Goal: Task Accomplishment & Management: Use online tool/utility

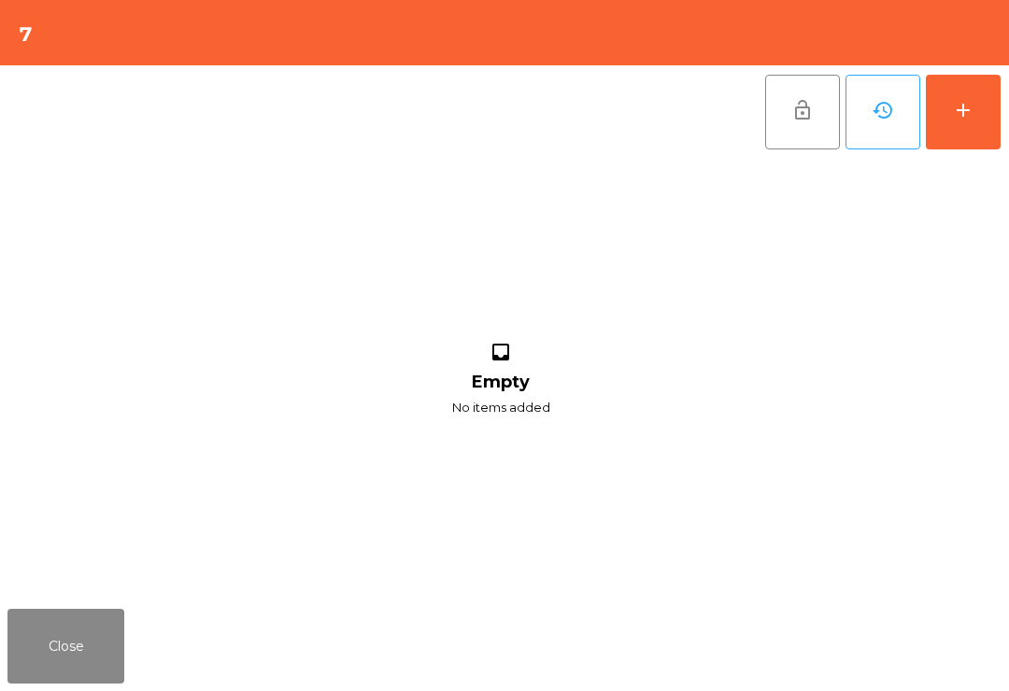
click at [988, 109] on button "add" at bounding box center [963, 112] width 75 height 75
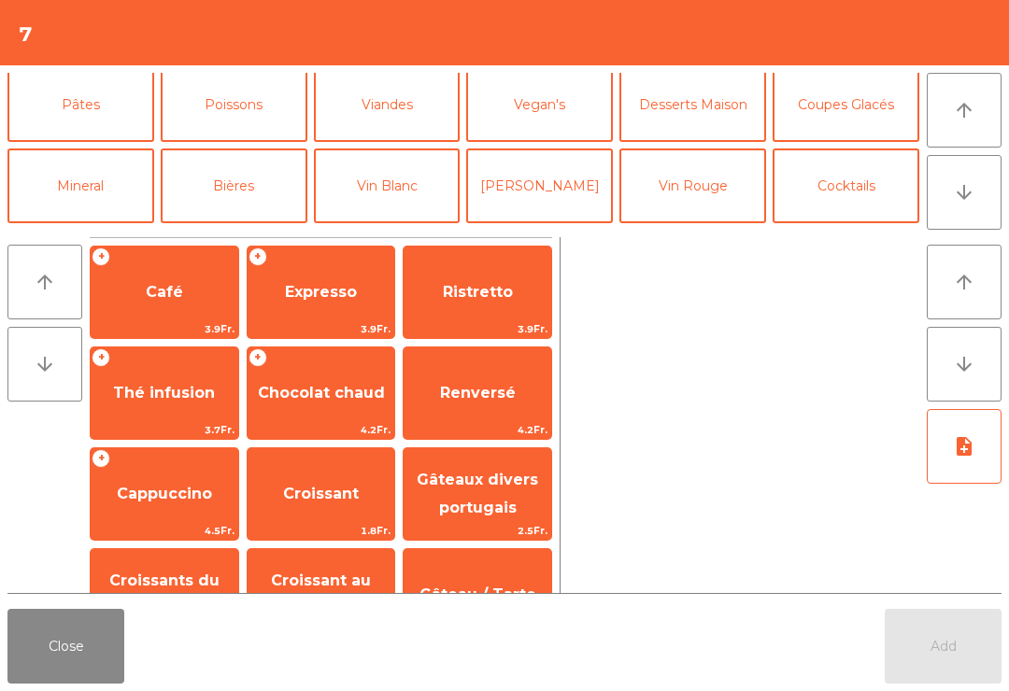
scroll to position [106, 0]
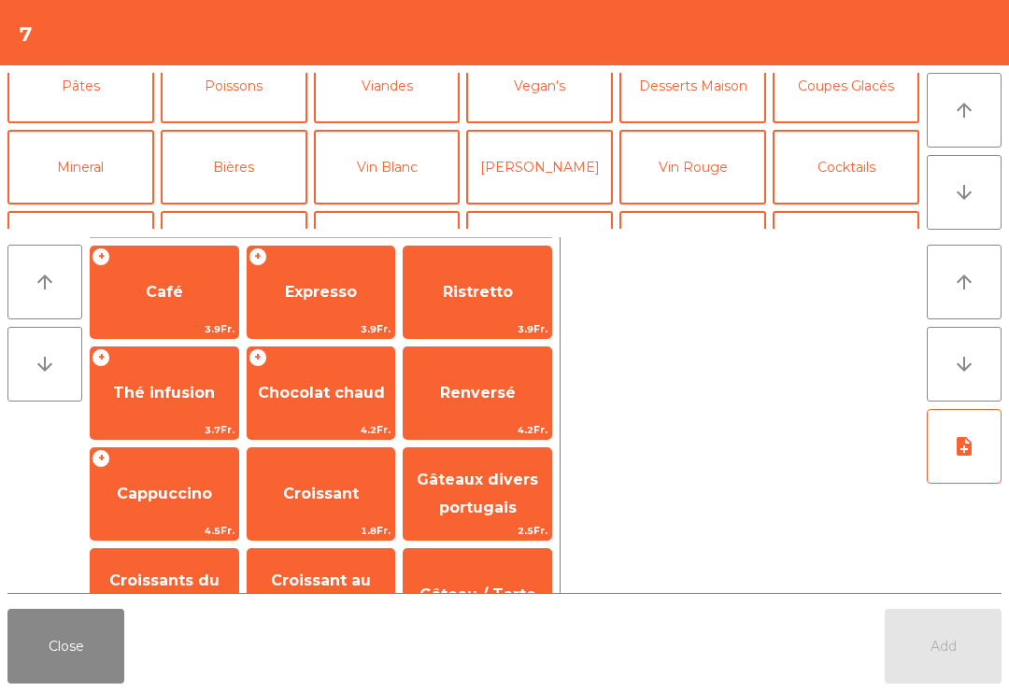
click at [407, 157] on button "Vin Blanc" at bounding box center [387, 167] width 147 height 75
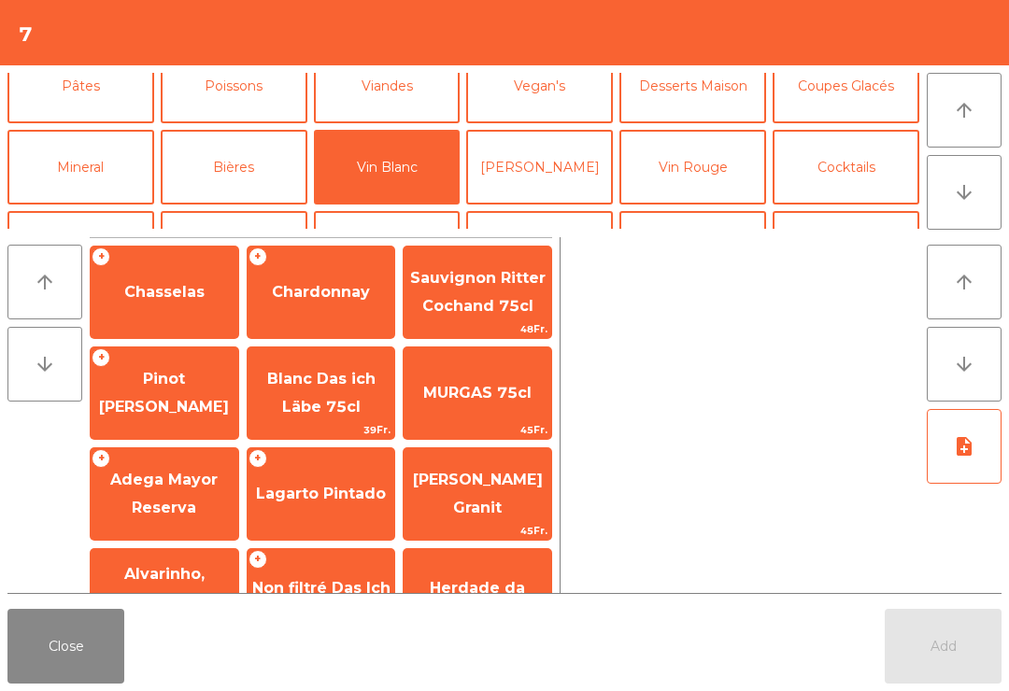
click at [320, 305] on span "Chardonnay" at bounding box center [322, 292] width 148 height 50
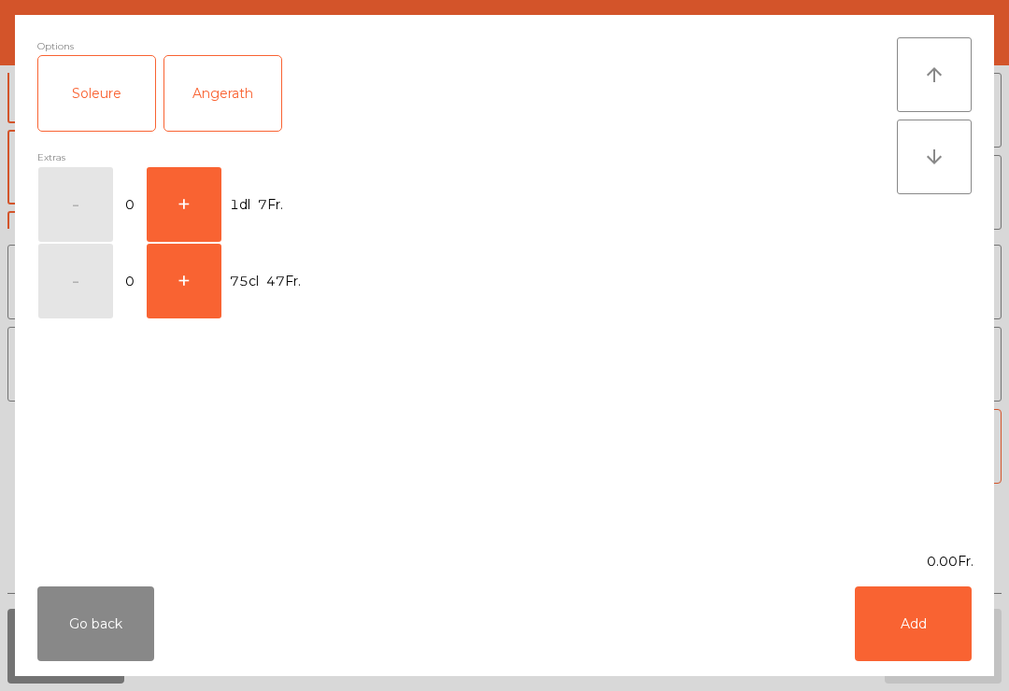
click at [183, 258] on button "+" at bounding box center [184, 281] width 75 height 75
click at [72, 282] on button "-" at bounding box center [75, 281] width 75 height 75
click at [192, 192] on button "+" at bounding box center [184, 204] width 75 height 75
click at [890, 603] on button "Add" at bounding box center [913, 624] width 117 height 75
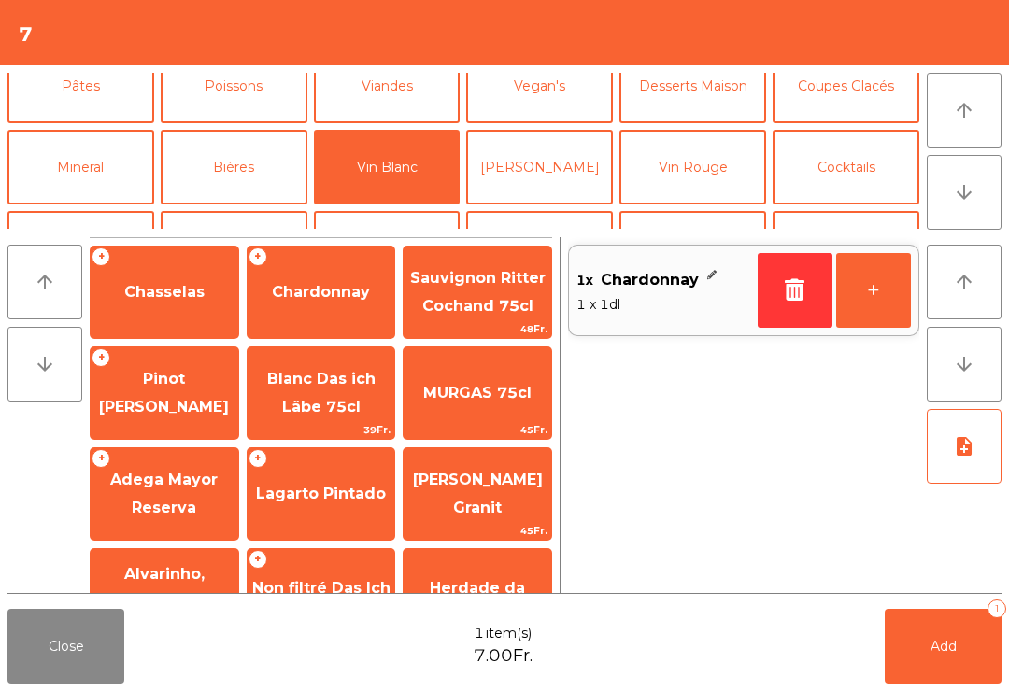
click at [880, 282] on button "+" at bounding box center [873, 290] width 75 height 75
click at [880, 281] on button "+" at bounding box center [873, 290] width 75 height 75
click at [857, 306] on button "+" at bounding box center [873, 290] width 75 height 75
click at [935, 629] on button "Add 5" at bounding box center [943, 646] width 117 height 75
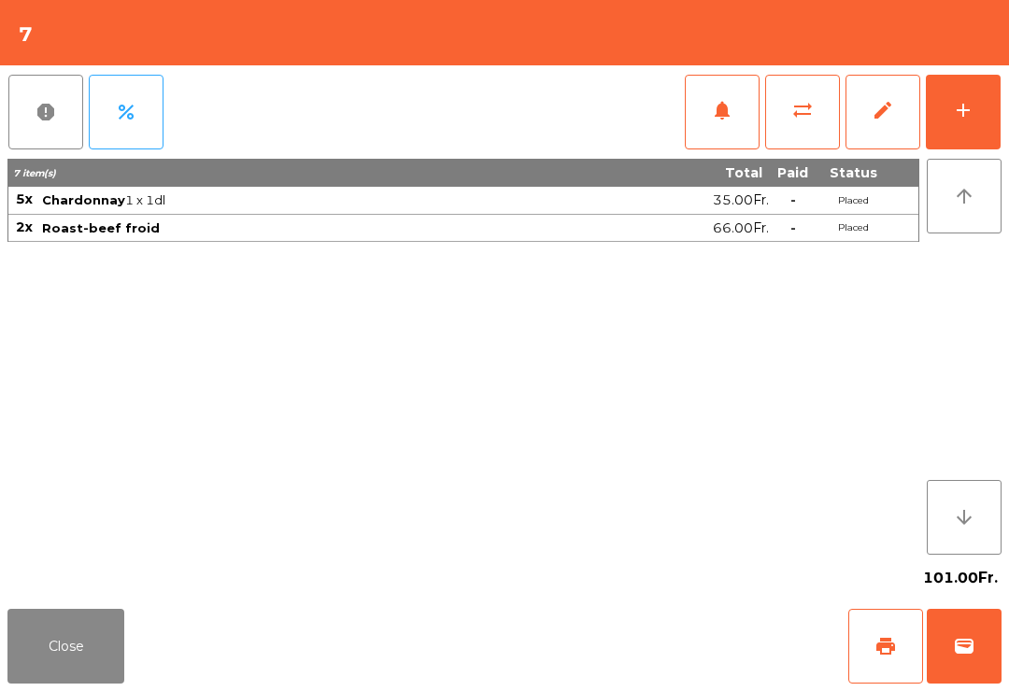
click at [51, 627] on button "Close" at bounding box center [65, 646] width 117 height 75
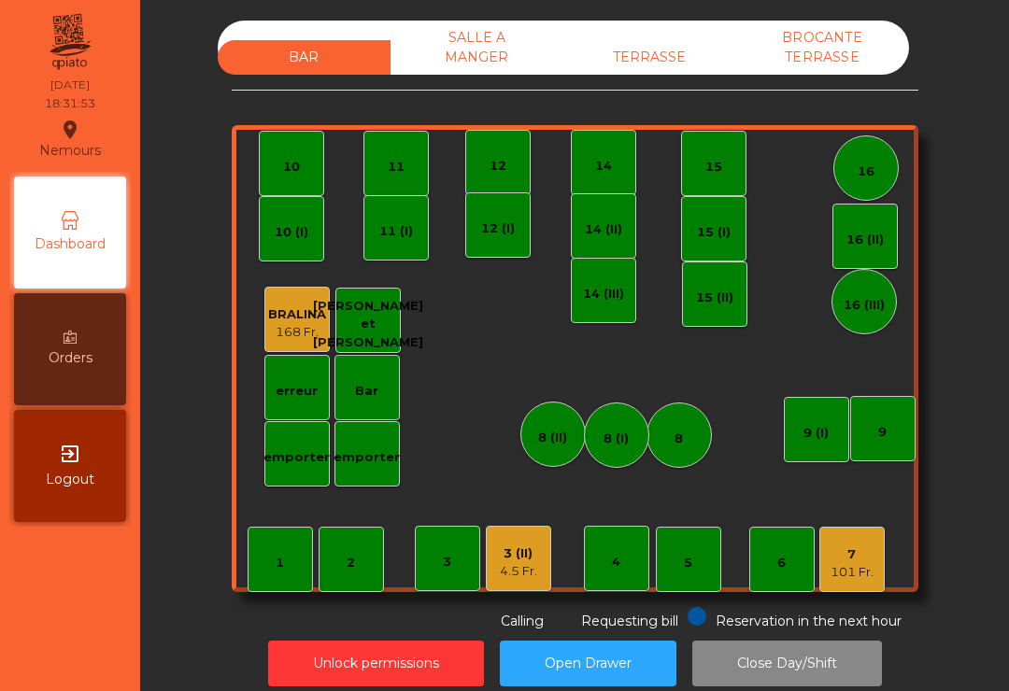
click at [688, 66] on div "TERRASSE" at bounding box center [649, 57] width 173 height 35
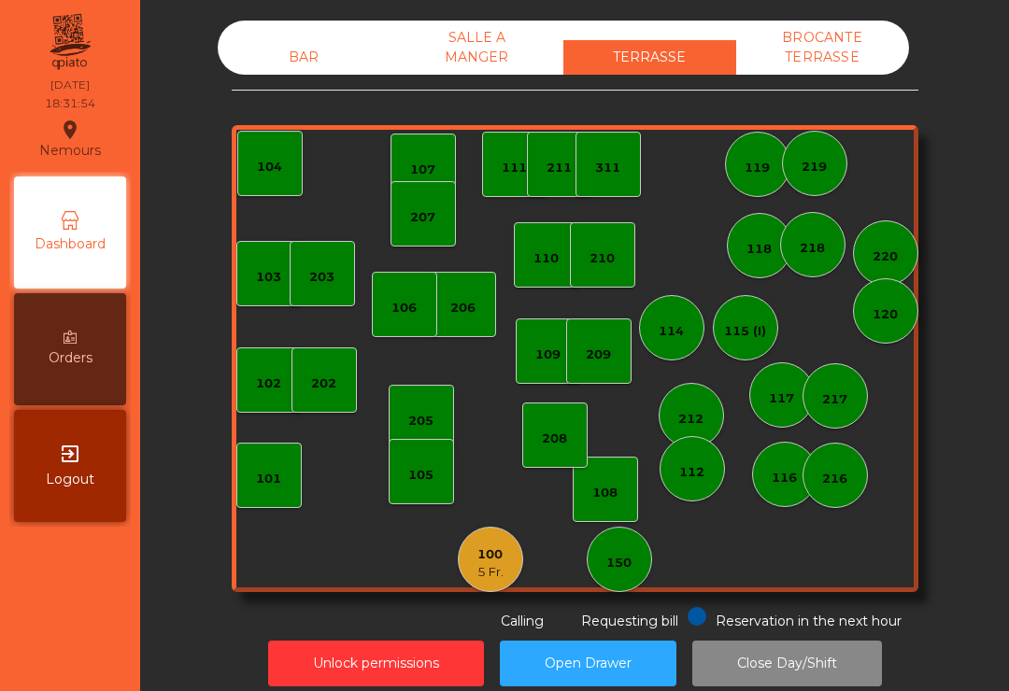
click at [617, 547] on div "150" at bounding box center [618, 560] width 25 height 26
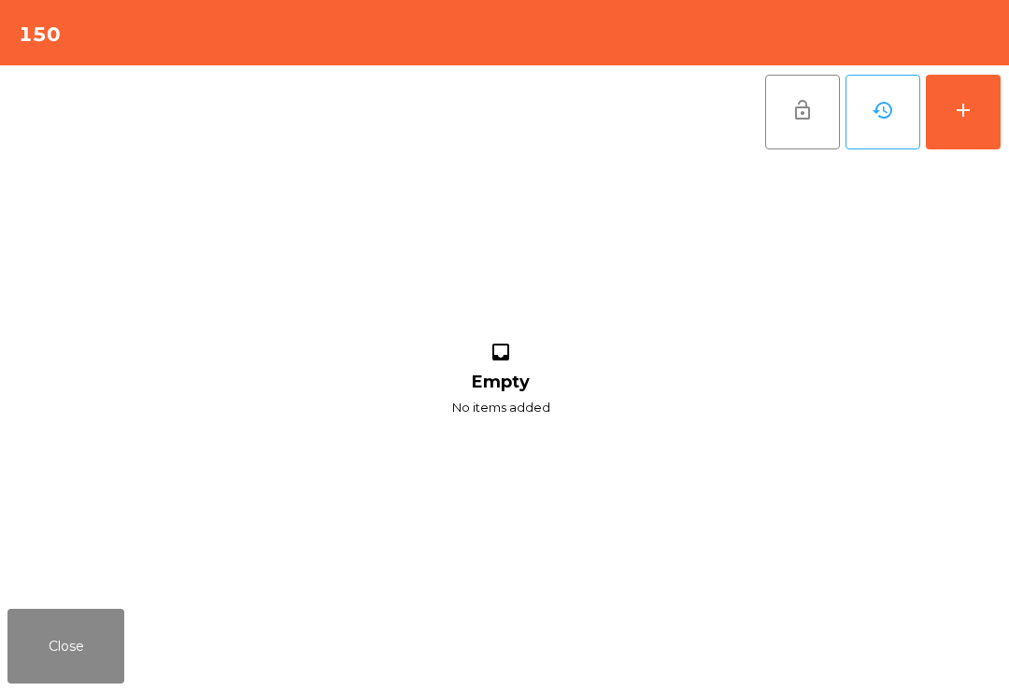
click at [983, 107] on button "add" at bounding box center [963, 112] width 75 height 75
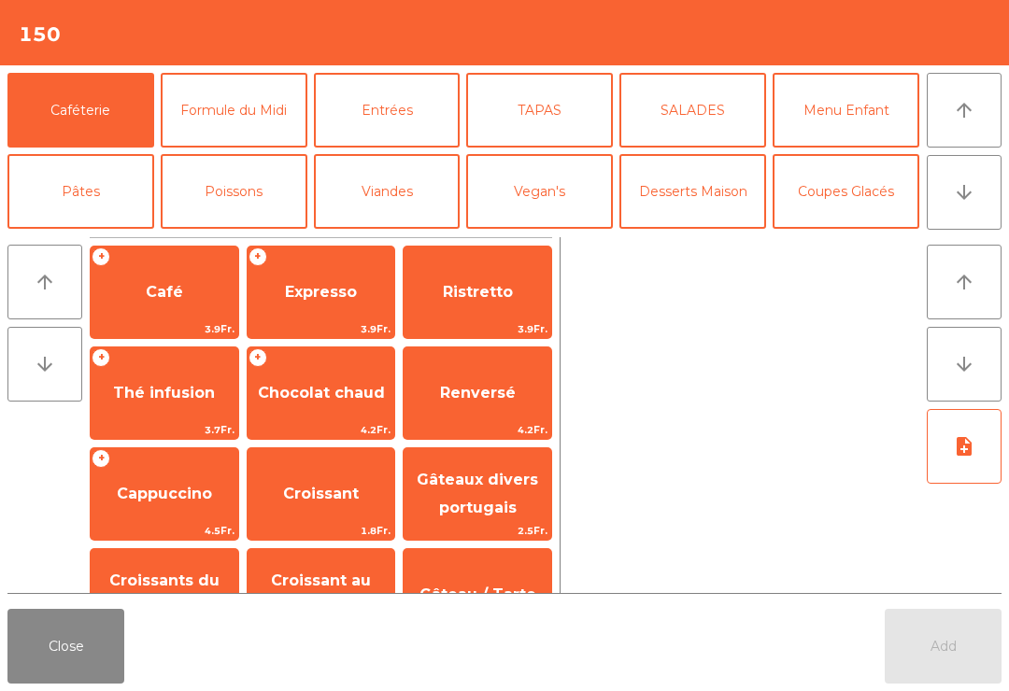
click at [339, 262] on div "+ Expresso 3.9Fr." at bounding box center [321, 292] width 149 height 93
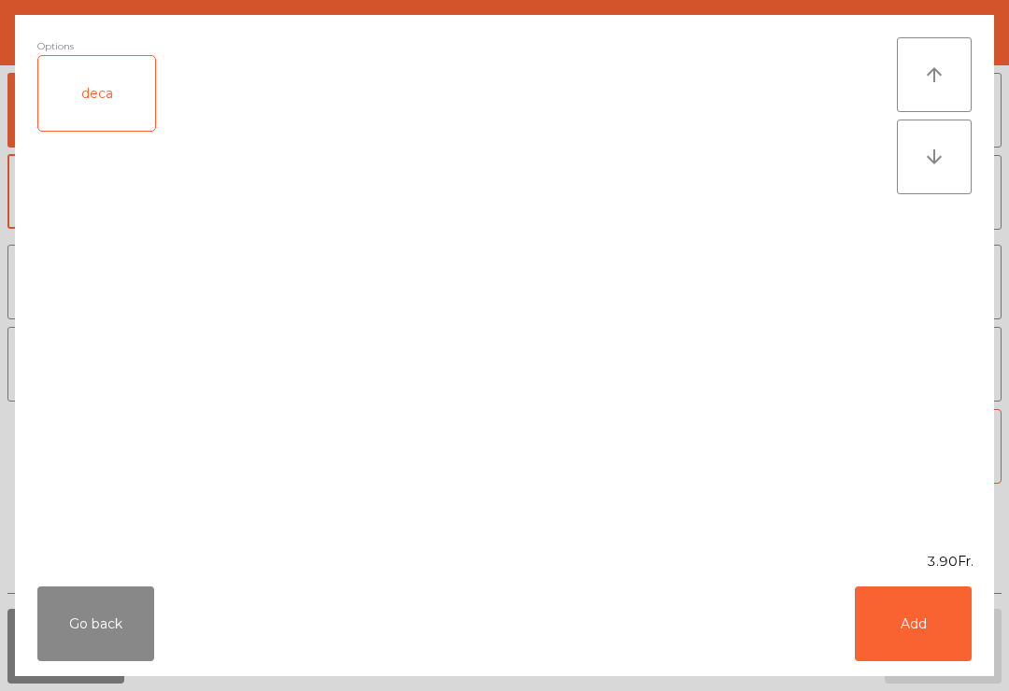
click at [931, 608] on button "Add" at bounding box center [913, 624] width 117 height 75
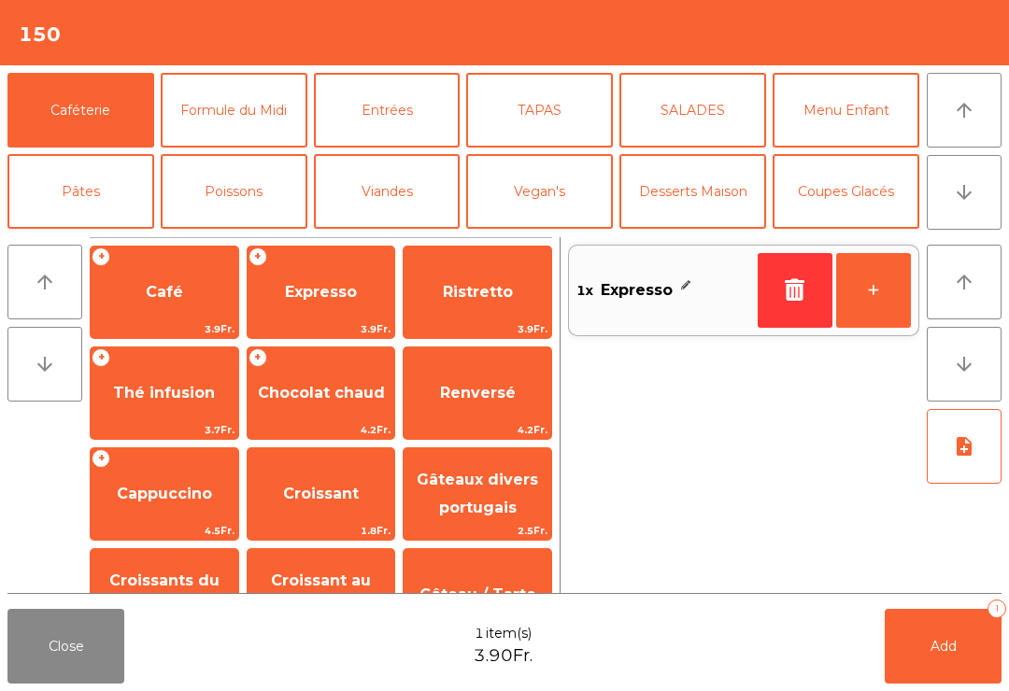
click at [887, 294] on button "+" at bounding box center [873, 290] width 75 height 75
click at [952, 635] on button "Add 2" at bounding box center [943, 646] width 117 height 75
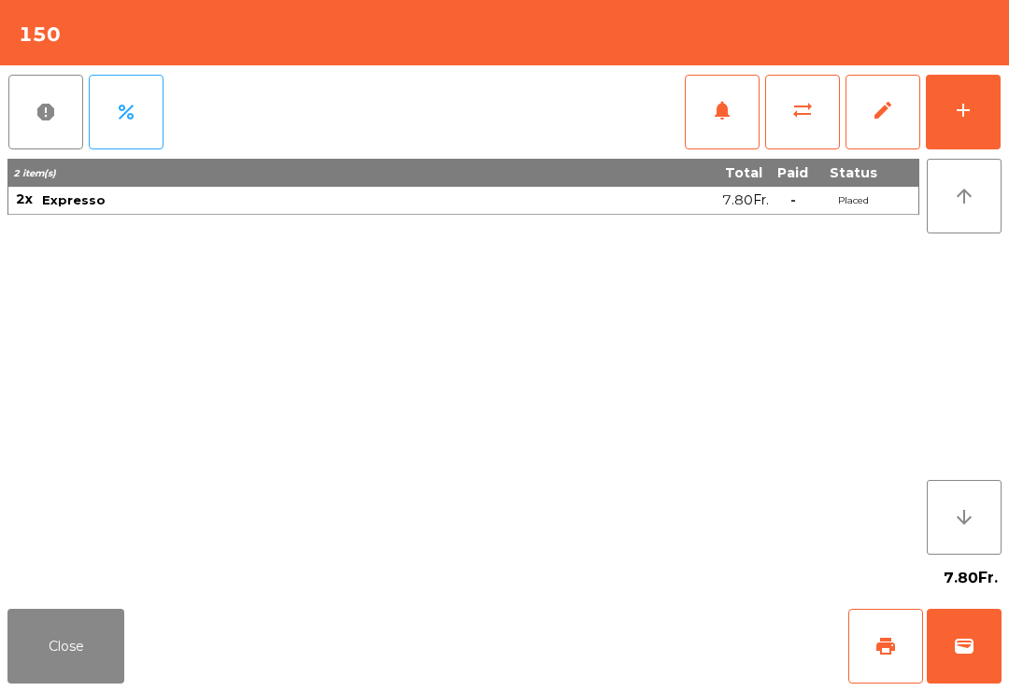
click at [56, 683] on button "Close" at bounding box center [65, 646] width 117 height 75
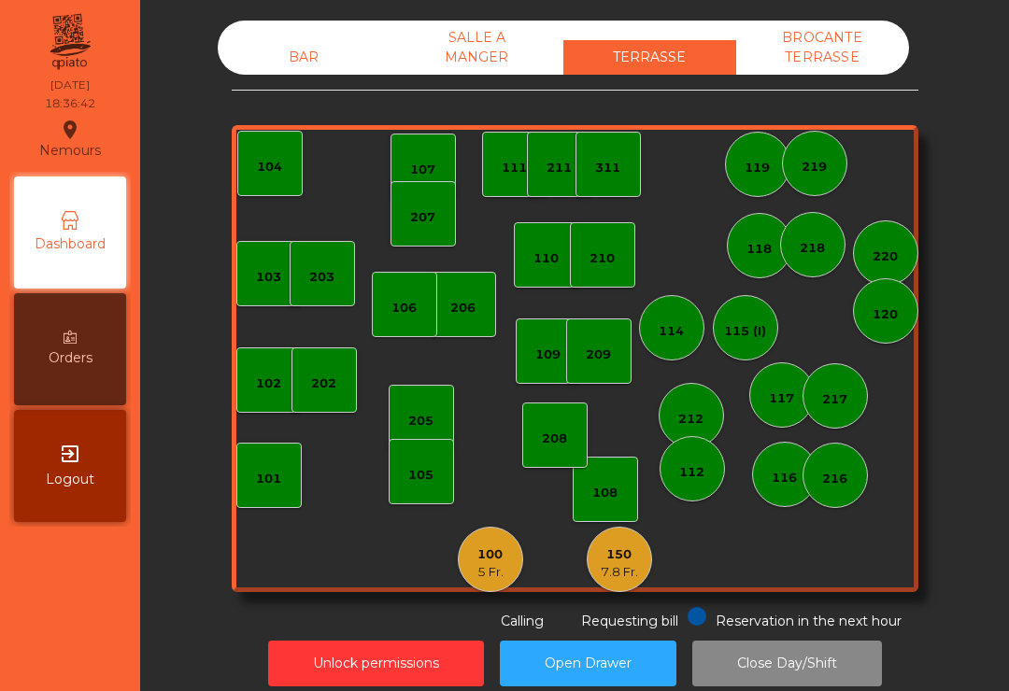
click at [319, 57] on div "BAR" at bounding box center [304, 57] width 173 height 35
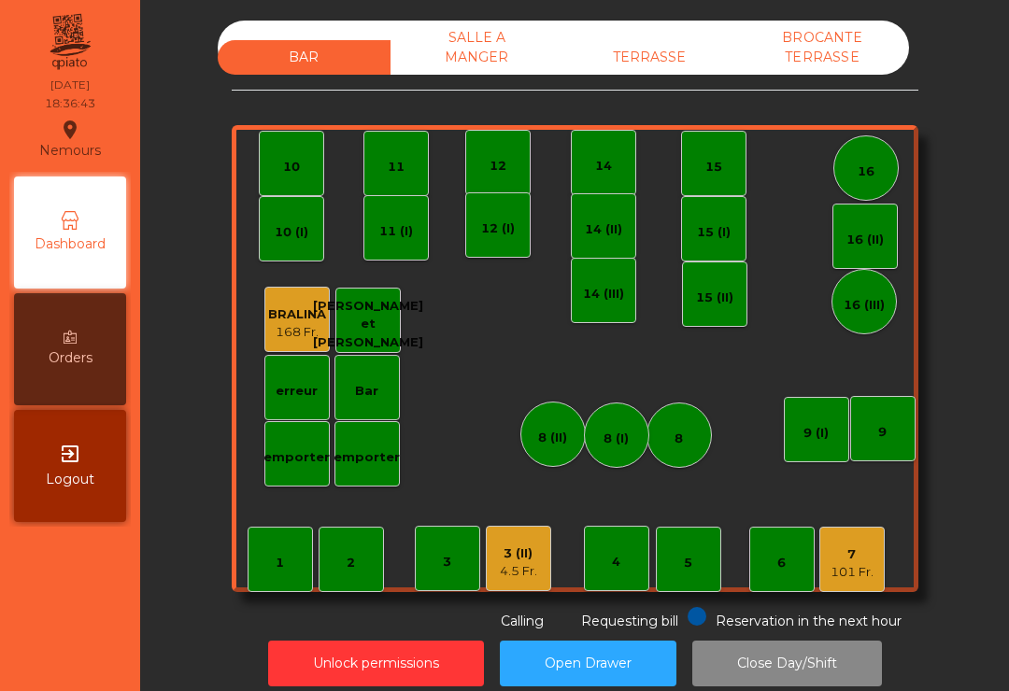
click at [555, 454] on div "8 (II)" at bounding box center [552, 434] width 65 height 65
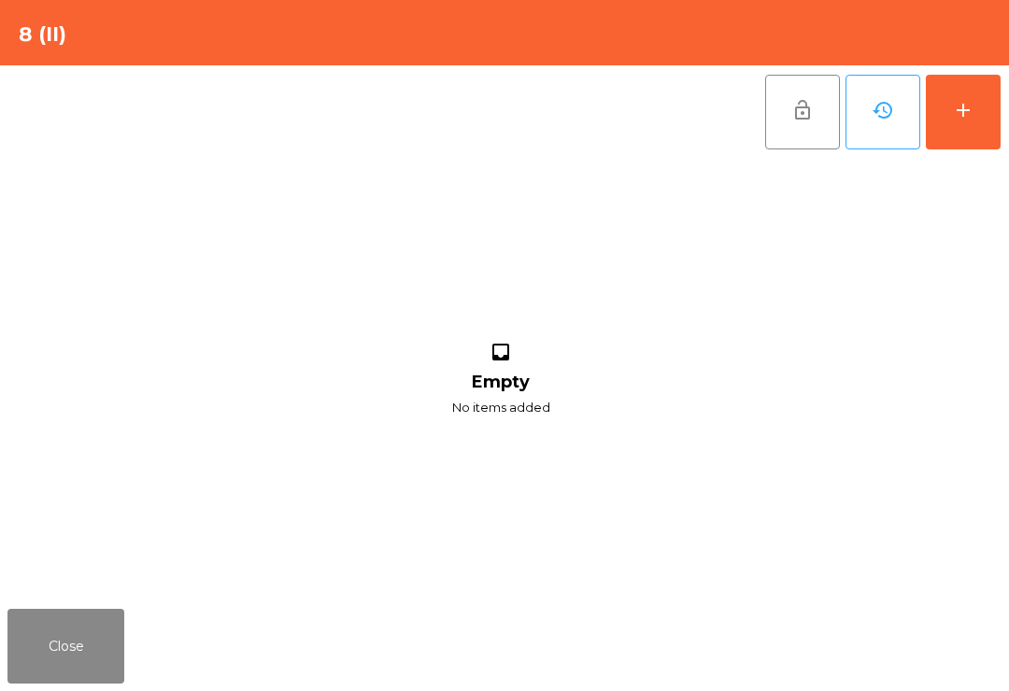
click at [980, 127] on button "add" at bounding box center [963, 112] width 75 height 75
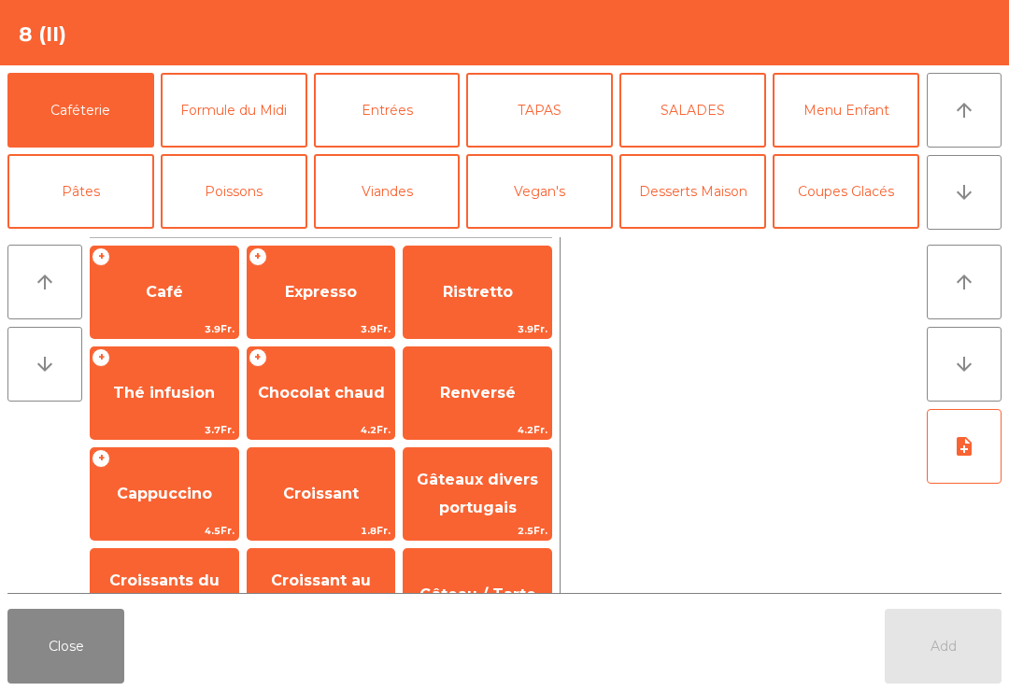
click at [993, 208] on button "arrow_downward" at bounding box center [964, 192] width 75 height 75
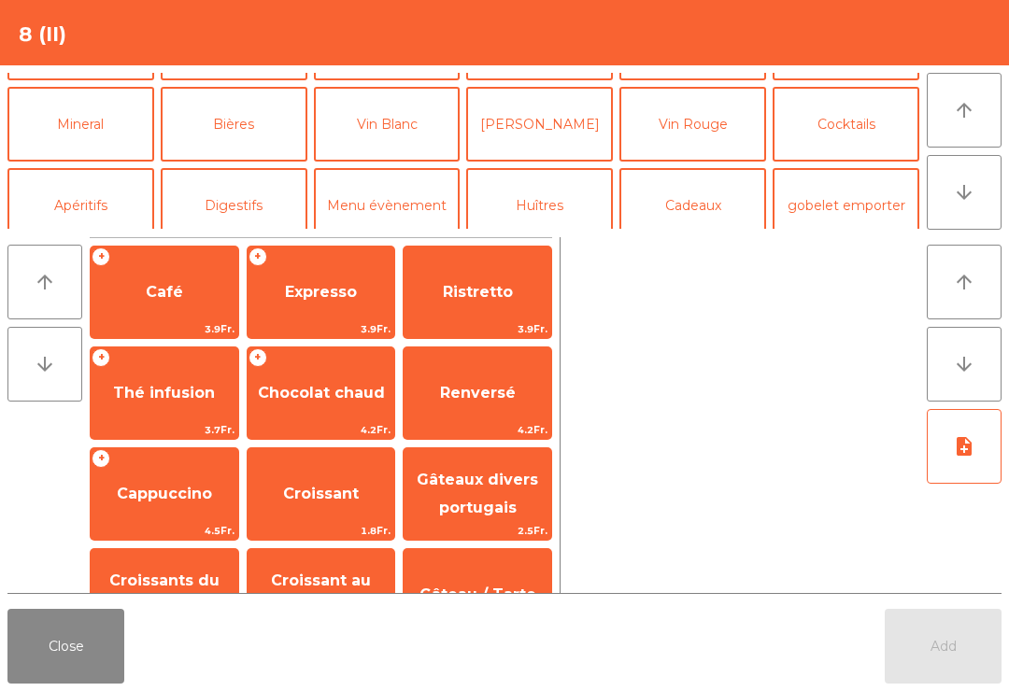
scroll to position [163, 0]
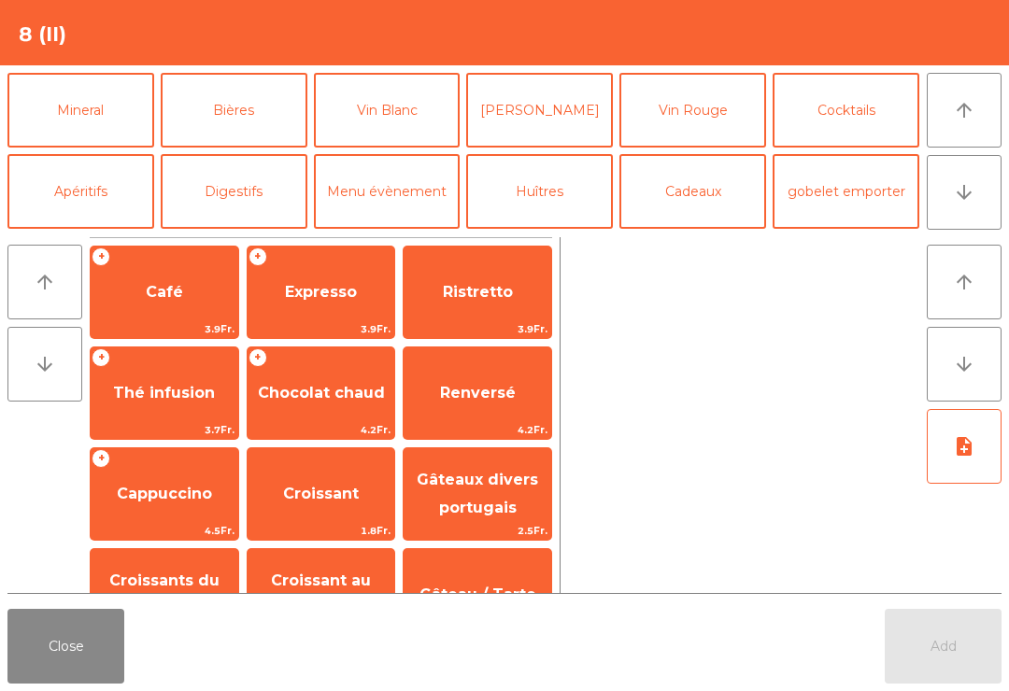
click at [555, 135] on button "[PERSON_NAME]" at bounding box center [539, 110] width 147 height 75
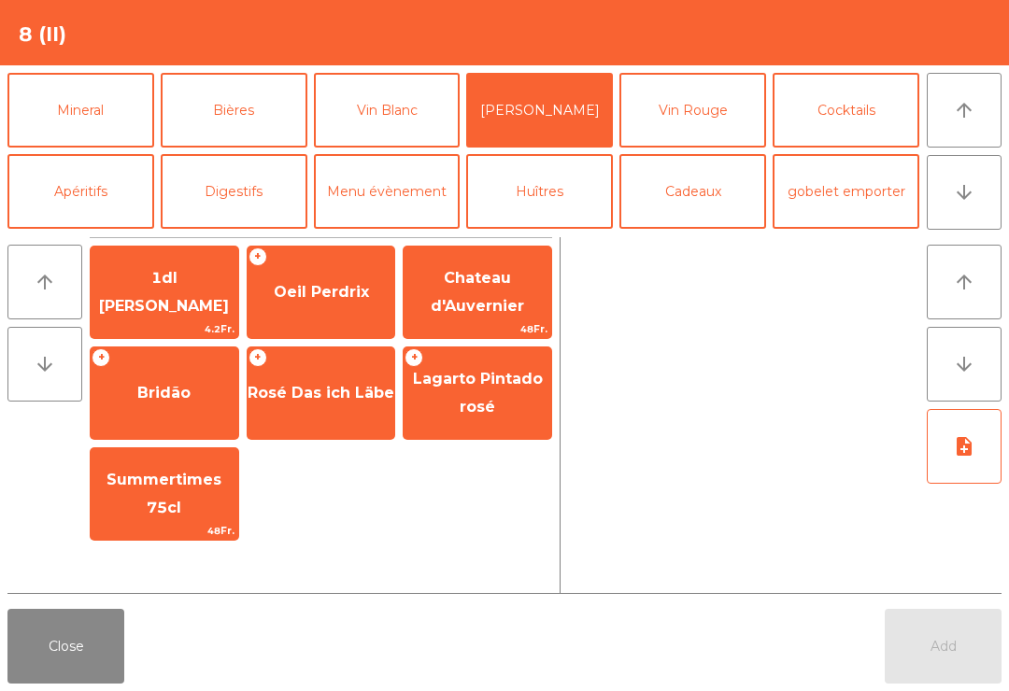
click at [362, 318] on div "+ Oeil Perdrix" at bounding box center [321, 292] width 149 height 93
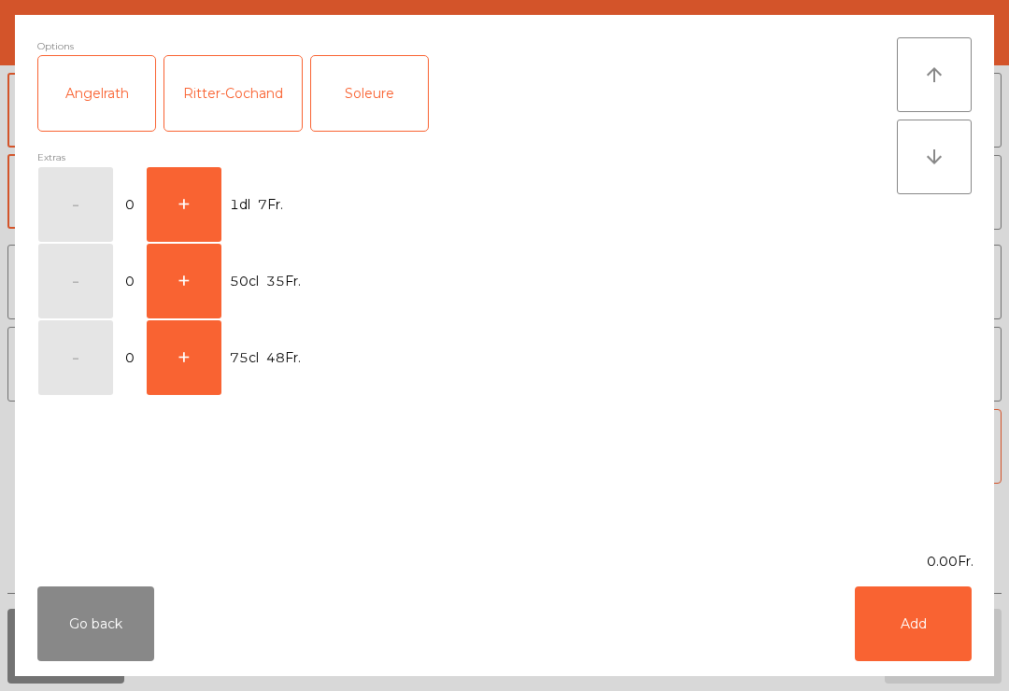
click at [204, 218] on button "+" at bounding box center [184, 204] width 75 height 75
click at [917, 618] on button "Add" at bounding box center [913, 624] width 117 height 75
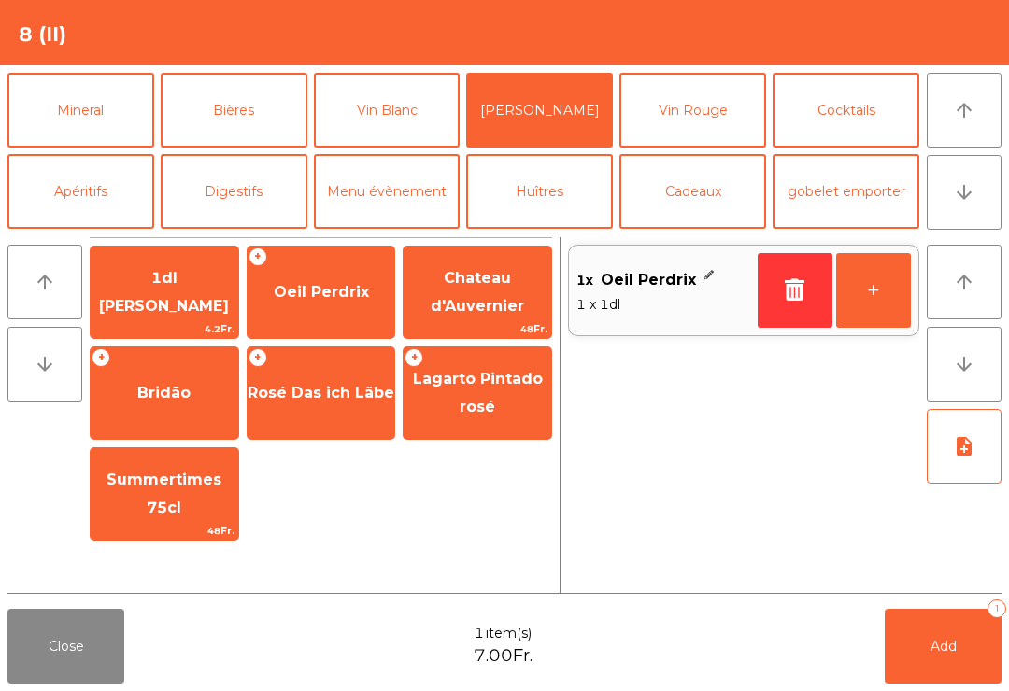
click at [890, 305] on button "+" at bounding box center [873, 290] width 75 height 75
click at [934, 660] on button "Add 2" at bounding box center [943, 646] width 117 height 75
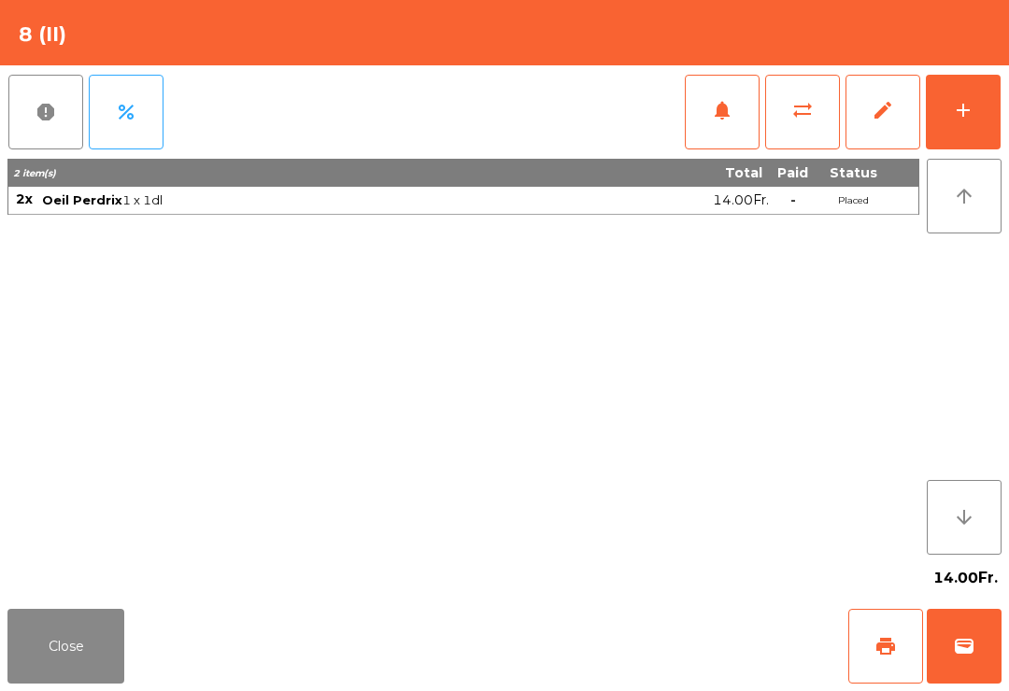
click at [78, 650] on button "Close" at bounding box center [65, 646] width 117 height 75
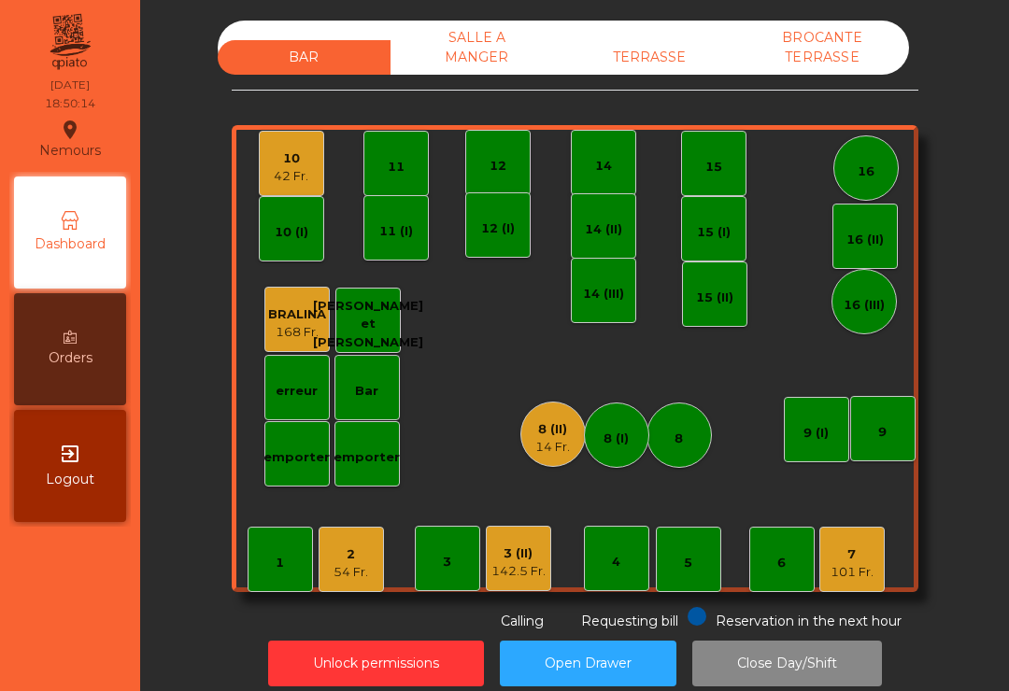
click at [675, 55] on div "TERRASSE" at bounding box center [649, 57] width 173 height 35
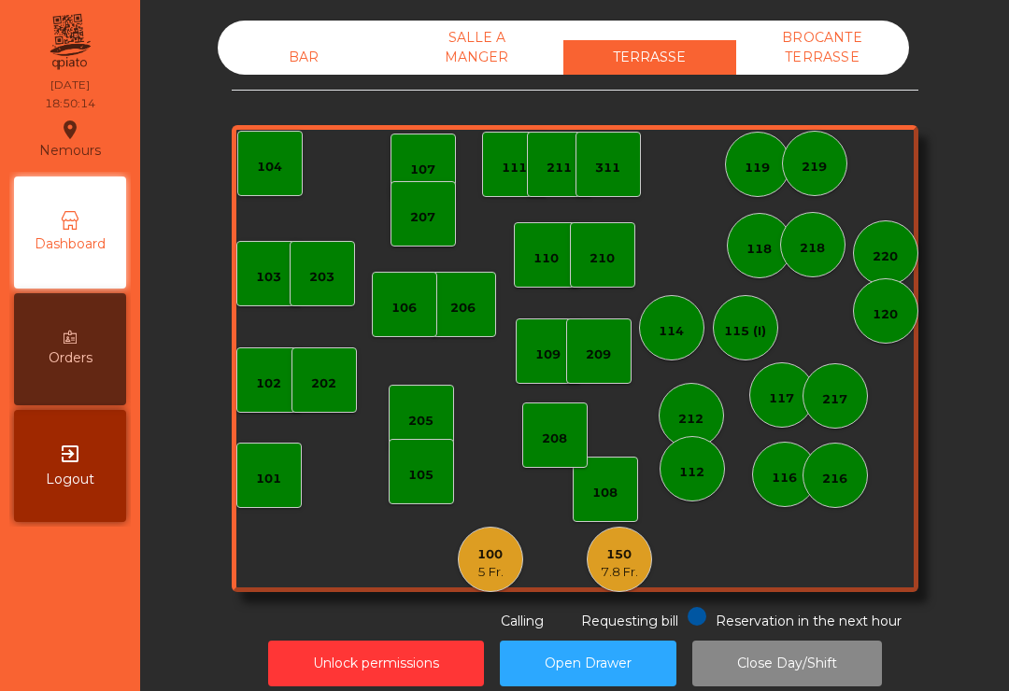
click at [622, 559] on div "150" at bounding box center [619, 555] width 37 height 19
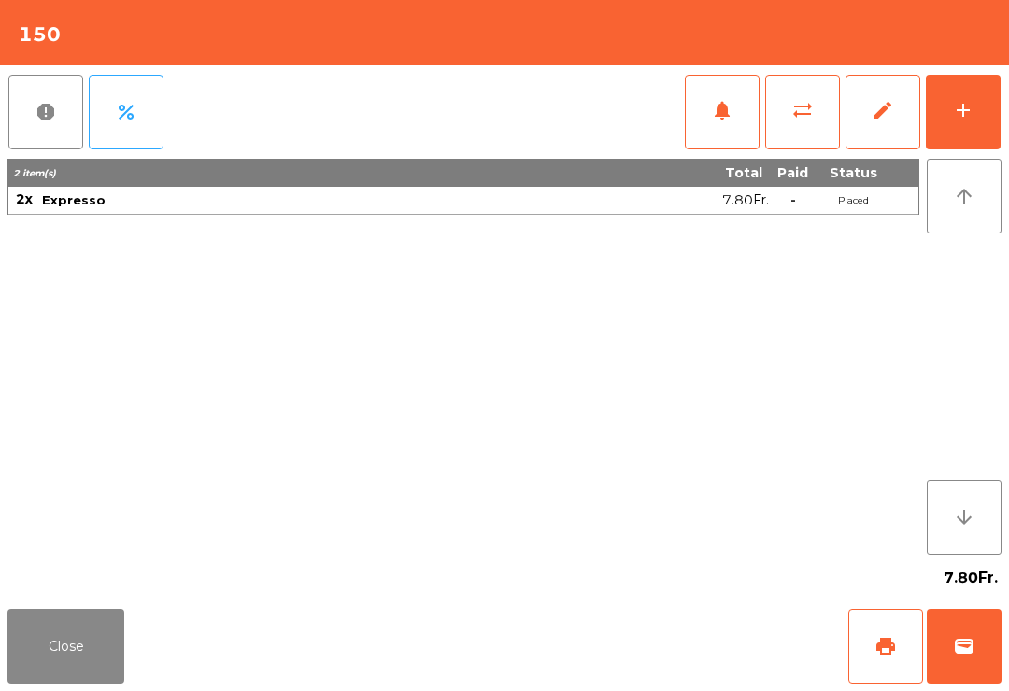
click at [964, 614] on button "wallet" at bounding box center [964, 646] width 75 height 75
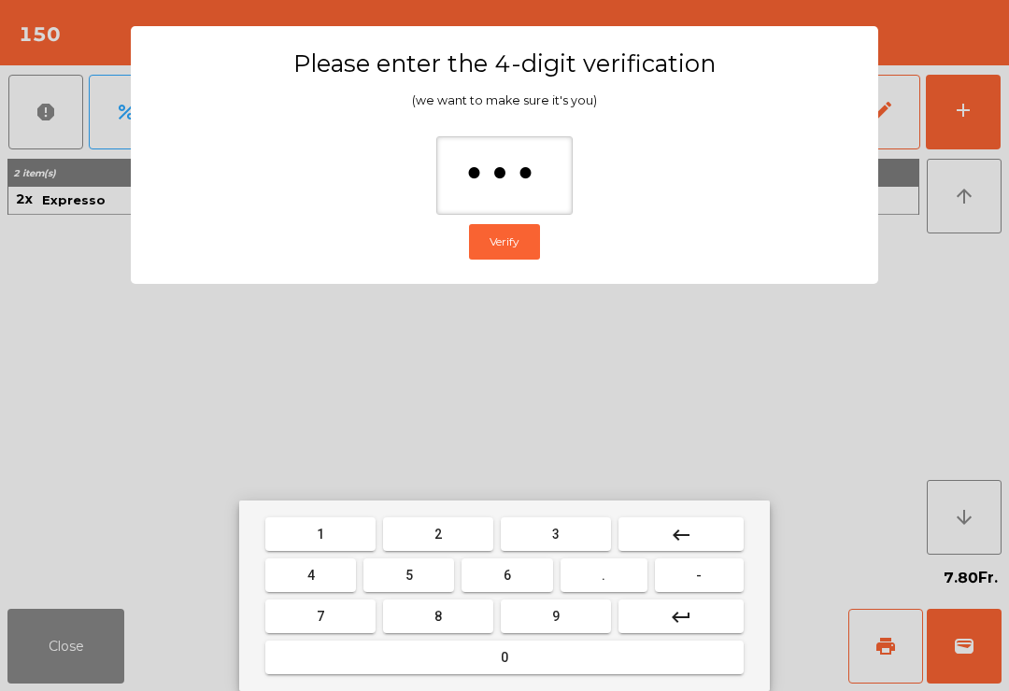
type input "****"
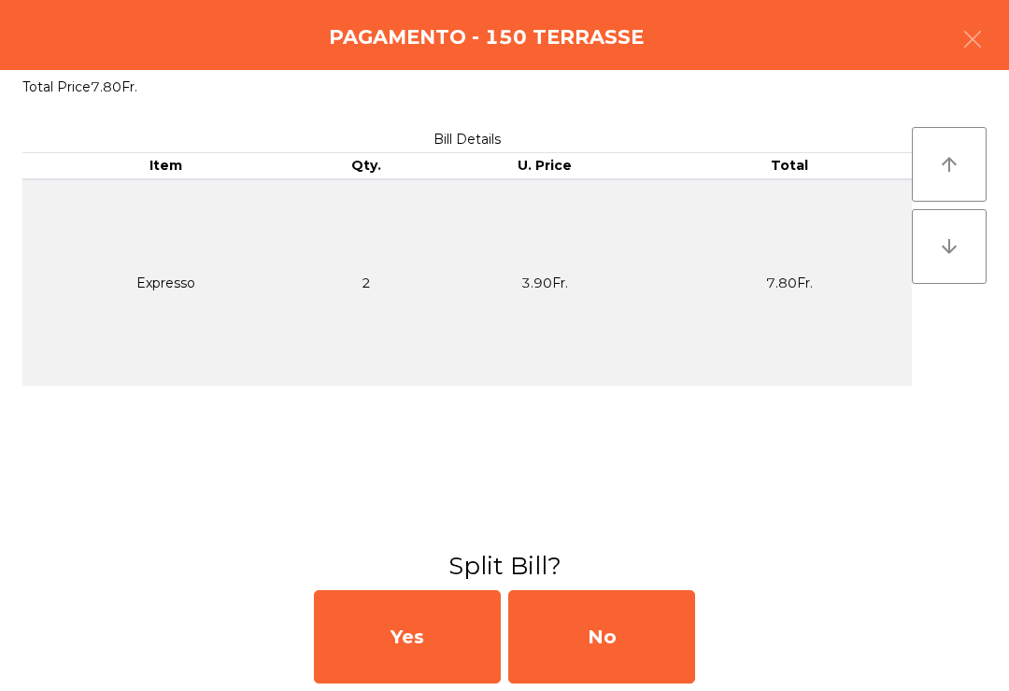
click at [644, 646] on div "No" at bounding box center [601, 636] width 187 height 93
click at [623, 639] on div "No" at bounding box center [601, 636] width 187 height 93
click at [623, 660] on div "No" at bounding box center [601, 636] width 187 height 93
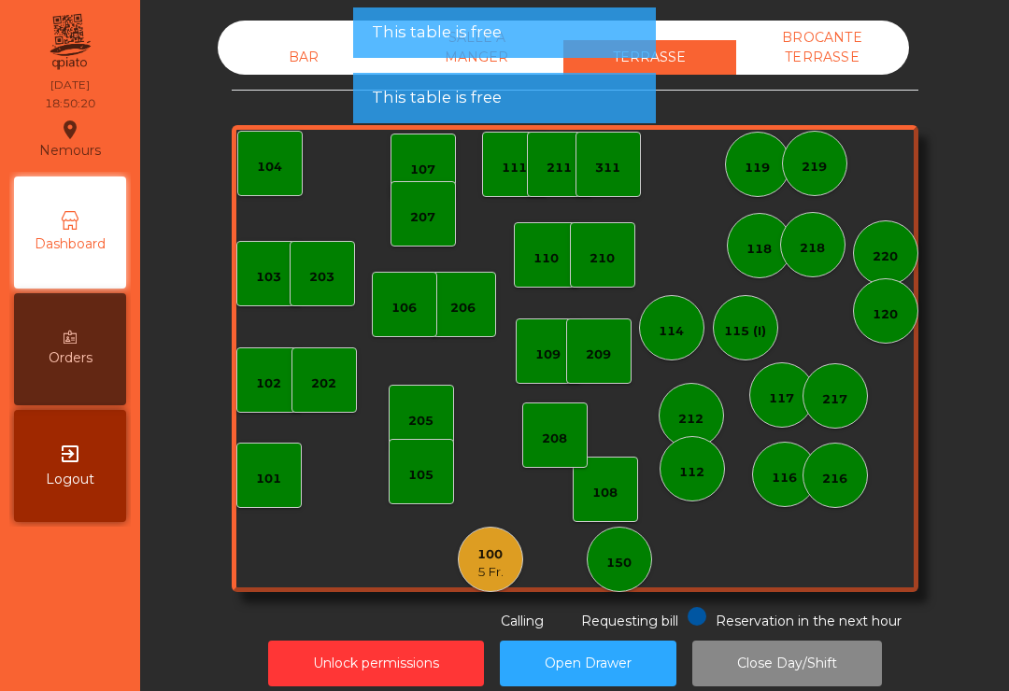
click at [471, 557] on div "100 5 Fr." at bounding box center [490, 559] width 65 height 65
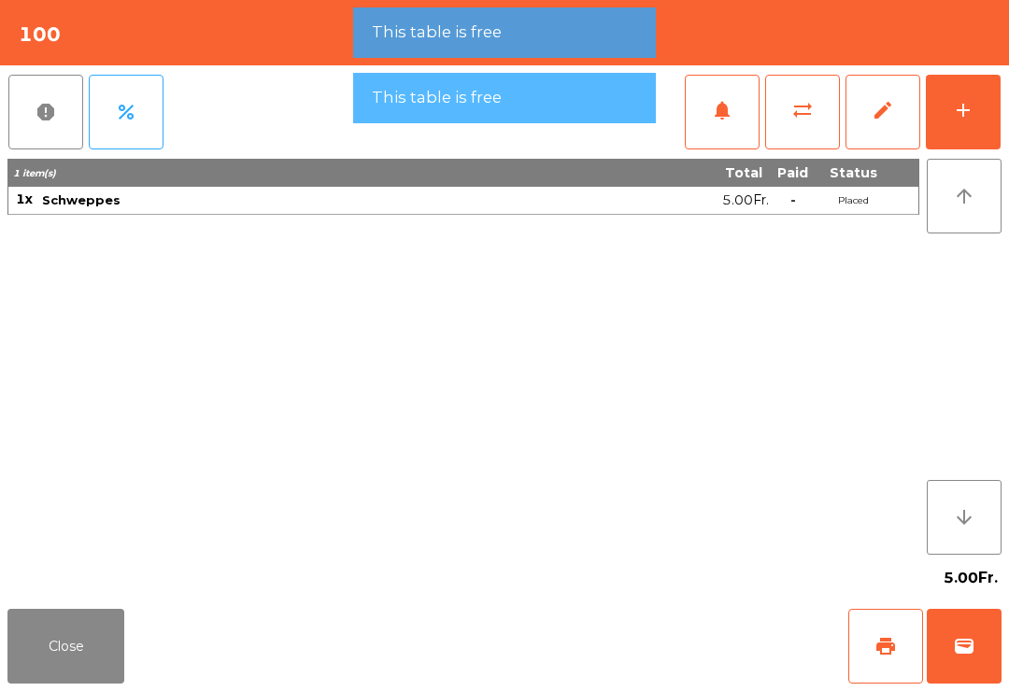
click at [950, 671] on button "wallet" at bounding box center [964, 646] width 75 height 75
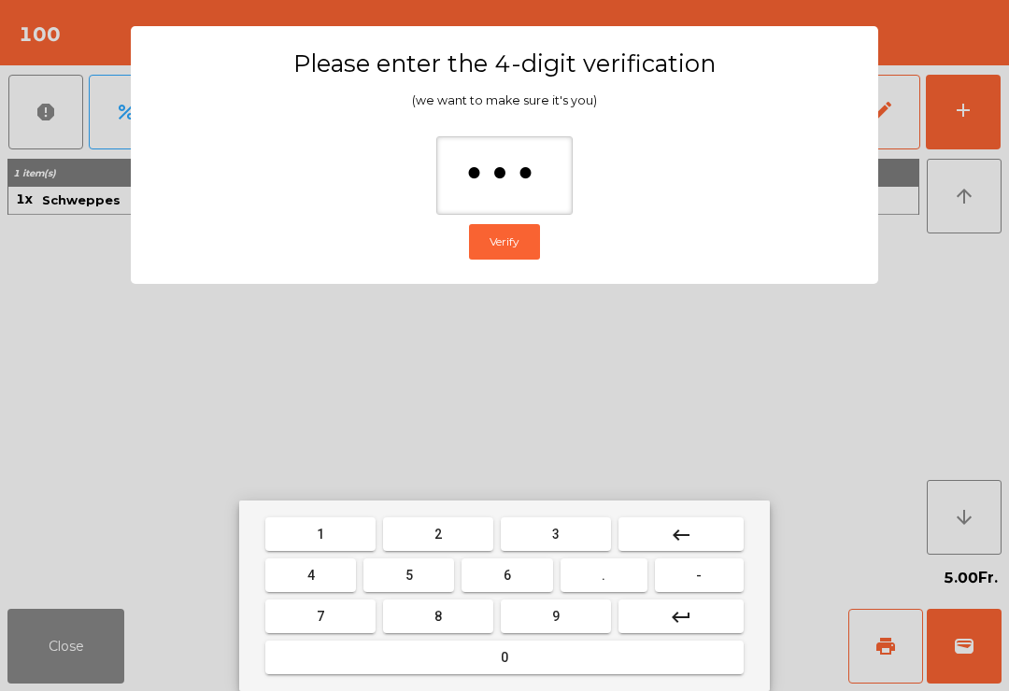
type input "****"
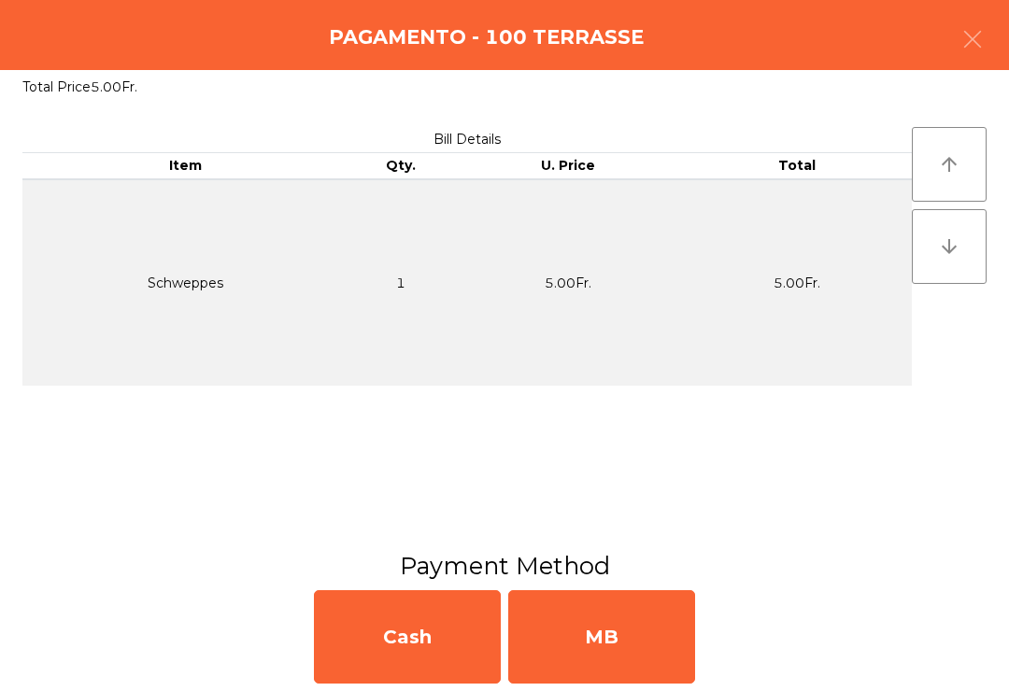
click at [666, 628] on div "MB" at bounding box center [601, 636] width 187 height 93
click at [642, 635] on div "No" at bounding box center [601, 636] width 187 height 93
click at [647, 635] on div "Unlock permissions Open Drawer Close Day/Shift" at bounding box center [574, 664] width 818 height 64
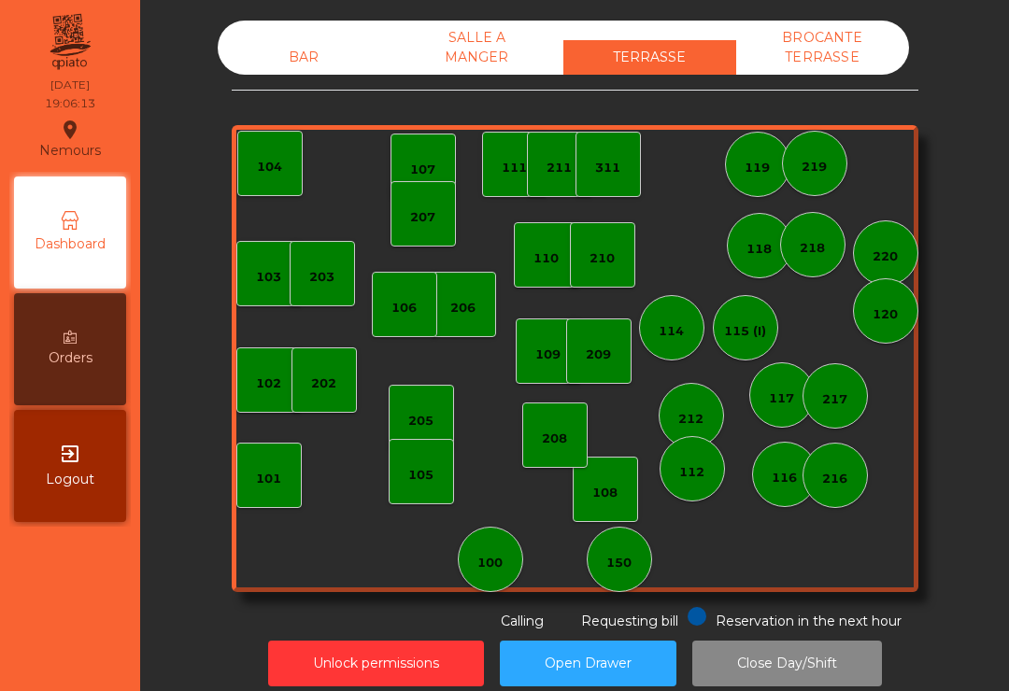
click at [278, 72] on div "BAR" at bounding box center [304, 57] width 173 height 35
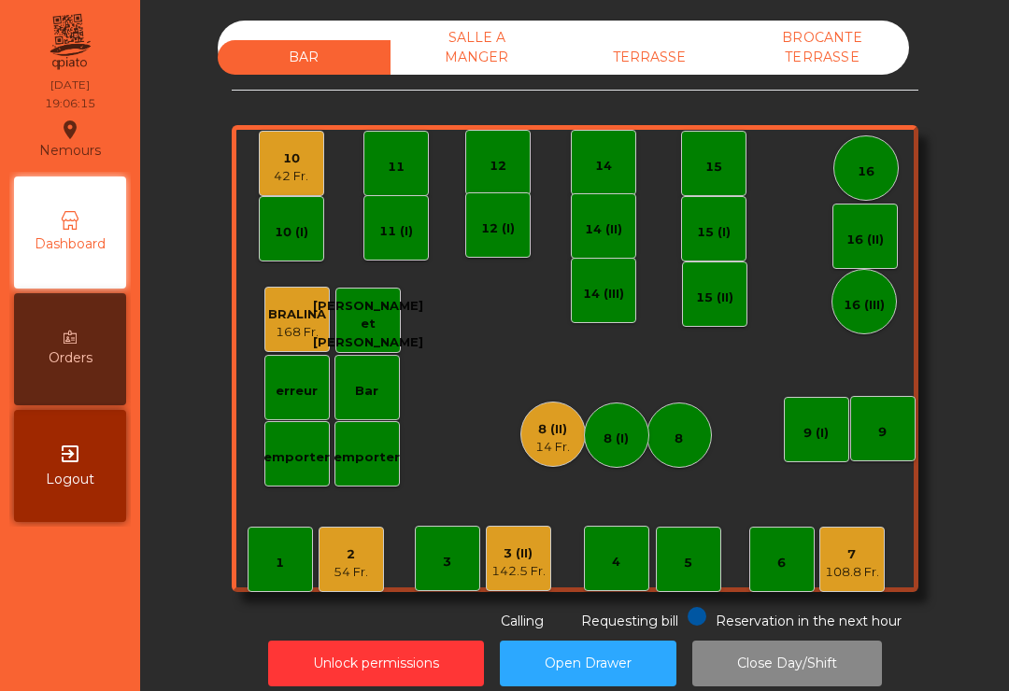
click at [405, 181] on div "11" at bounding box center [395, 163] width 65 height 65
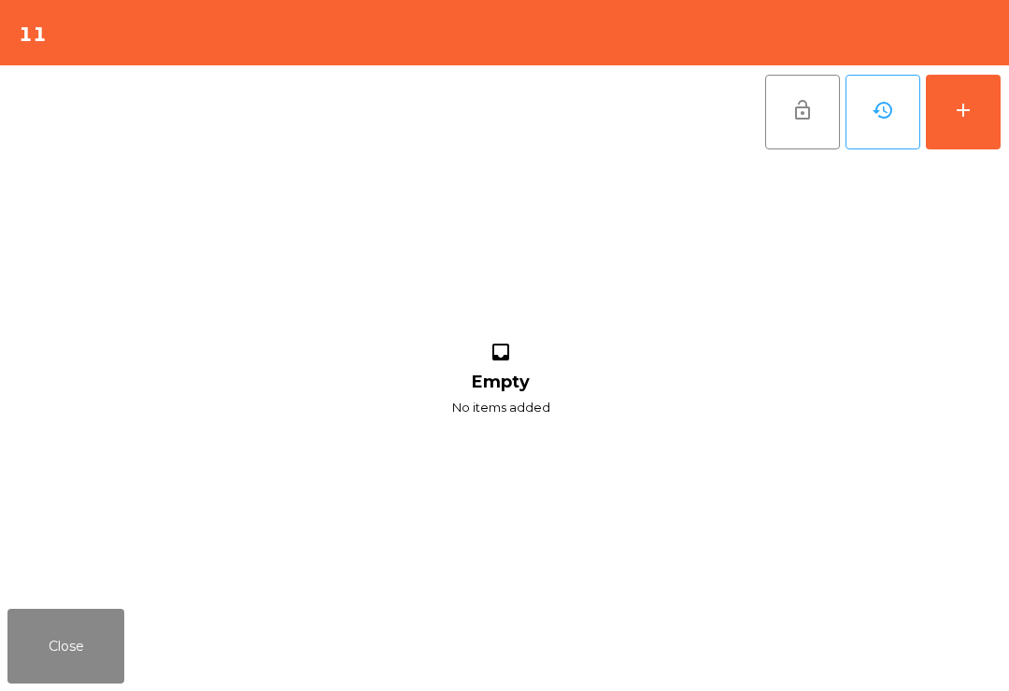
click at [71, 653] on button "Close" at bounding box center [65, 646] width 117 height 75
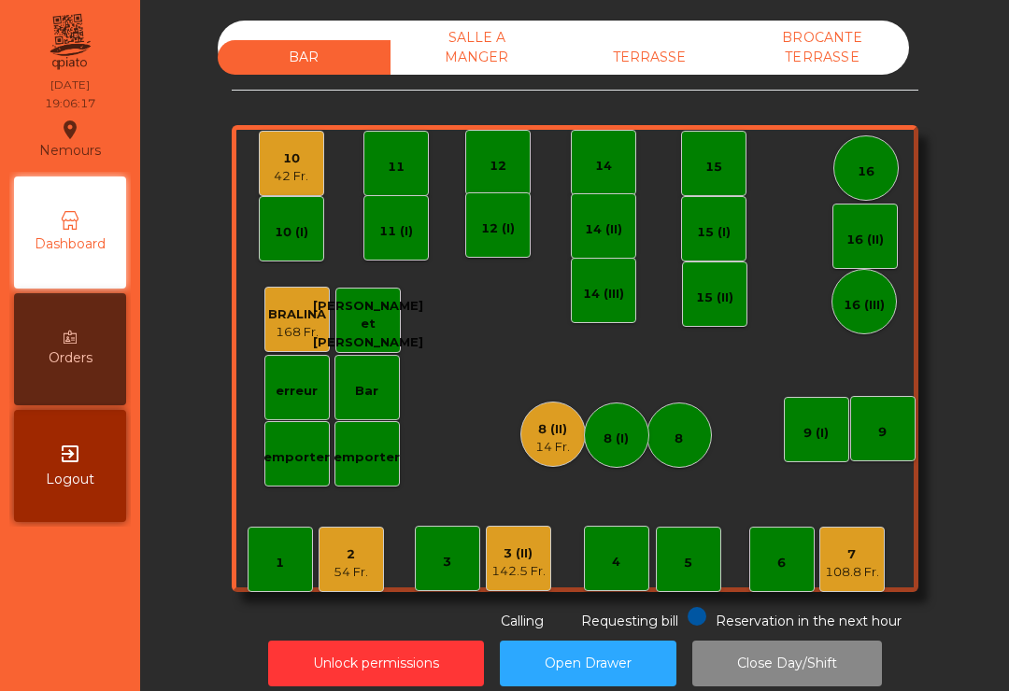
click at [497, 175] on div "12" at bounding box center [498, 166] width 17 height 19
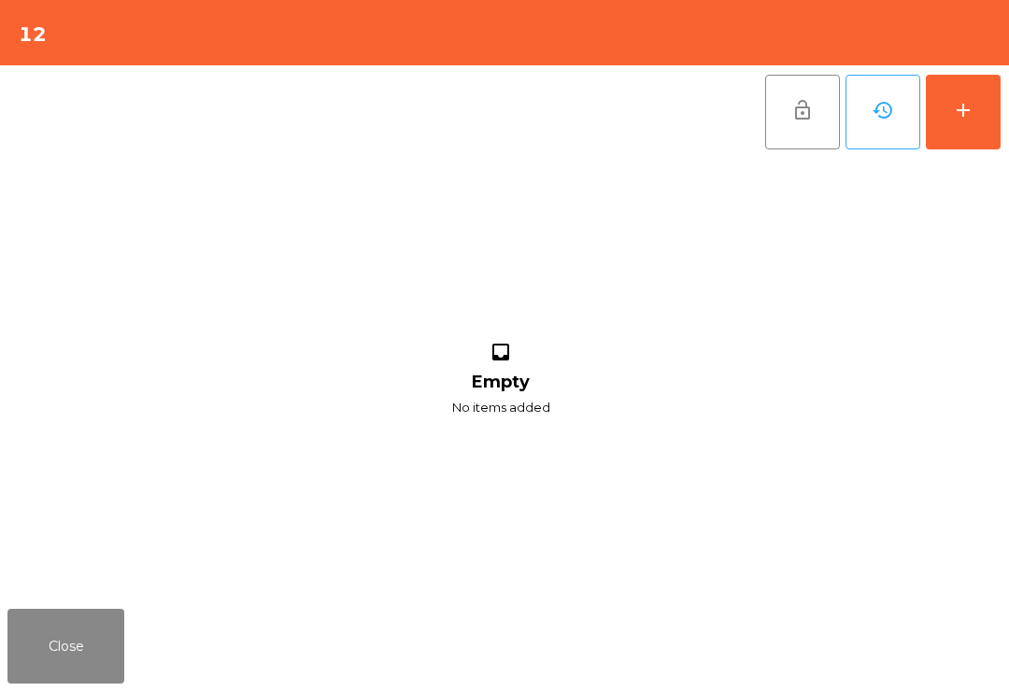
click at [957, 114] on div "add" at bounding box center [963, 110] width 22 height 22
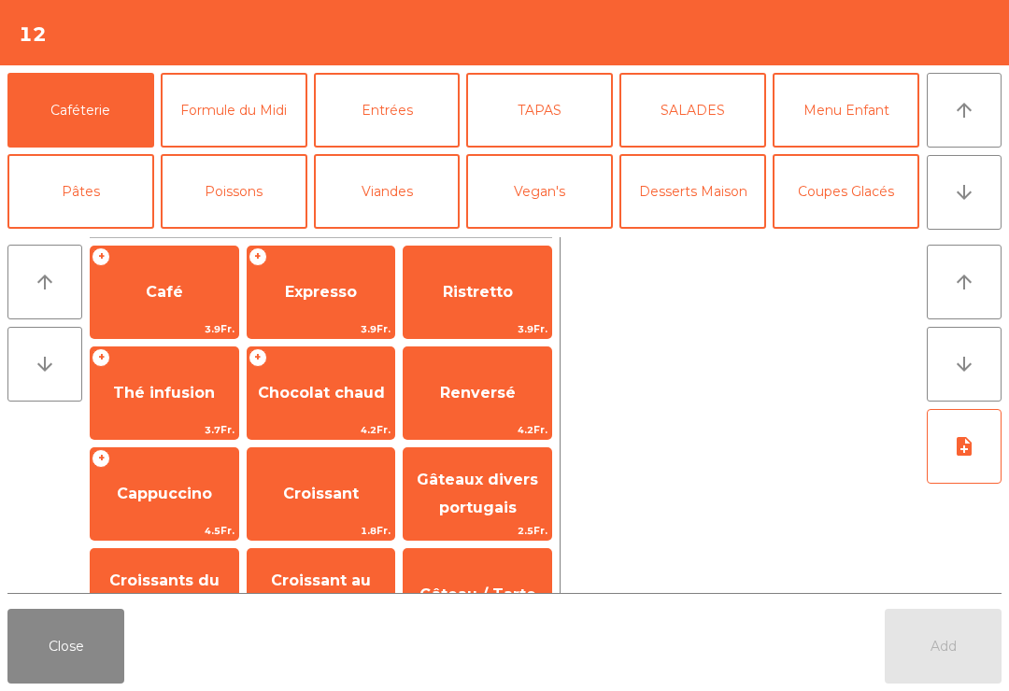
click at [946, 192] on button "arrow_downward" at bounding box center [964, 192] width 75 height 75
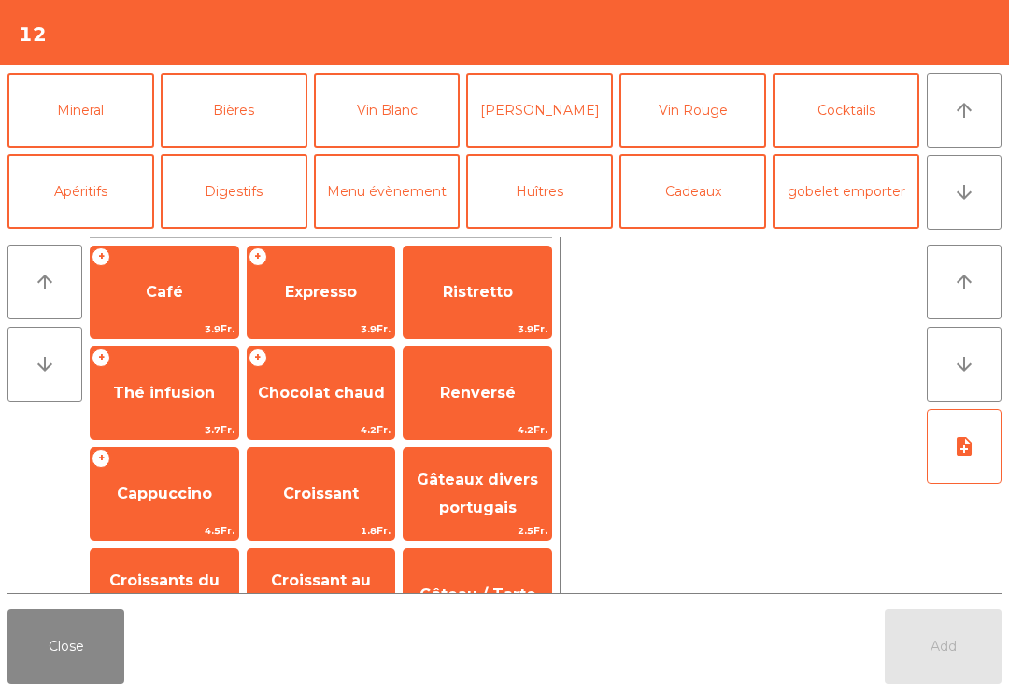
click at [387, 115] on button "Vin Blanc" at bounding box center [387, 110] width 147 height 75
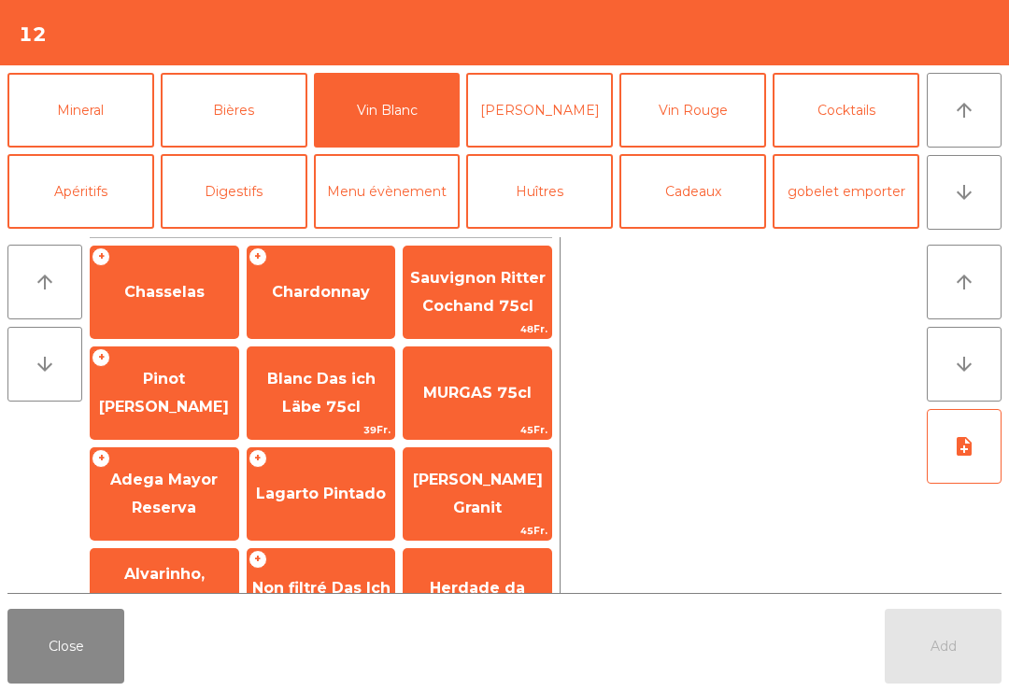
click at [321, 304] on span "Chardonnay" at bounding box center [322, 292] width 148 height 50
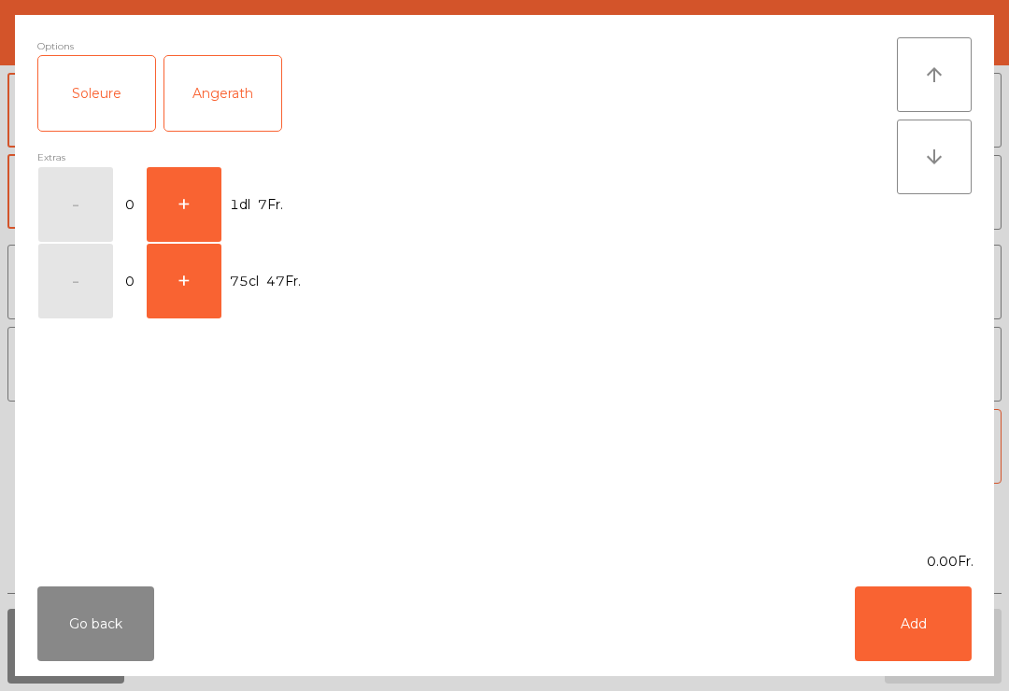
click at [213, 209] on button "+" at bounding box center [184, 204] width 75 height 75
click at [902, 627] on button "Add" at bounding box center [913, 624] width 117 height 75
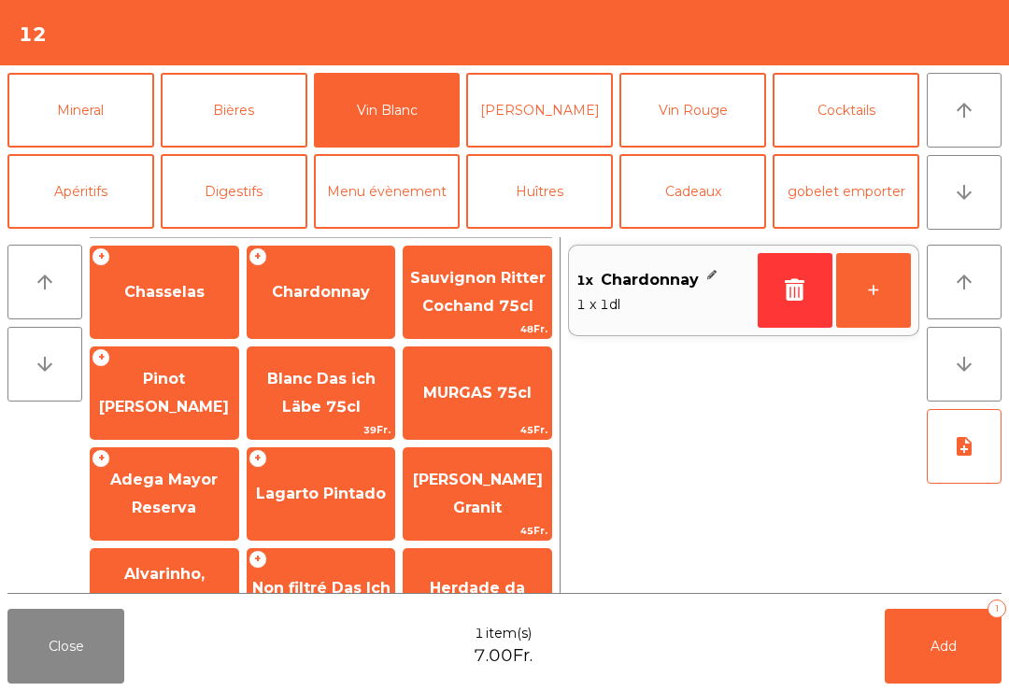
click at [160, 405] on span "Pinot [PERSON_NAME]" at bounding box center [164, 393] width 130 height 46
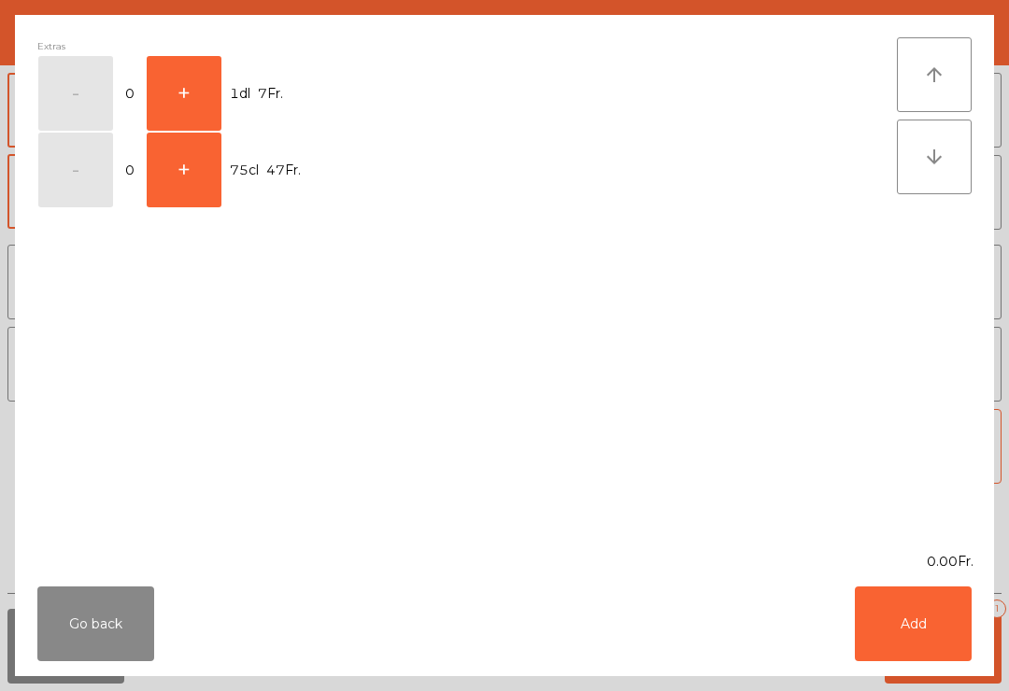
click at [198, 88] on button "+" at bounding box center [184, 93] width 75 height 75
click at [880, 617] on button "Add" at bounding box center [913, 624] width 117 height 75
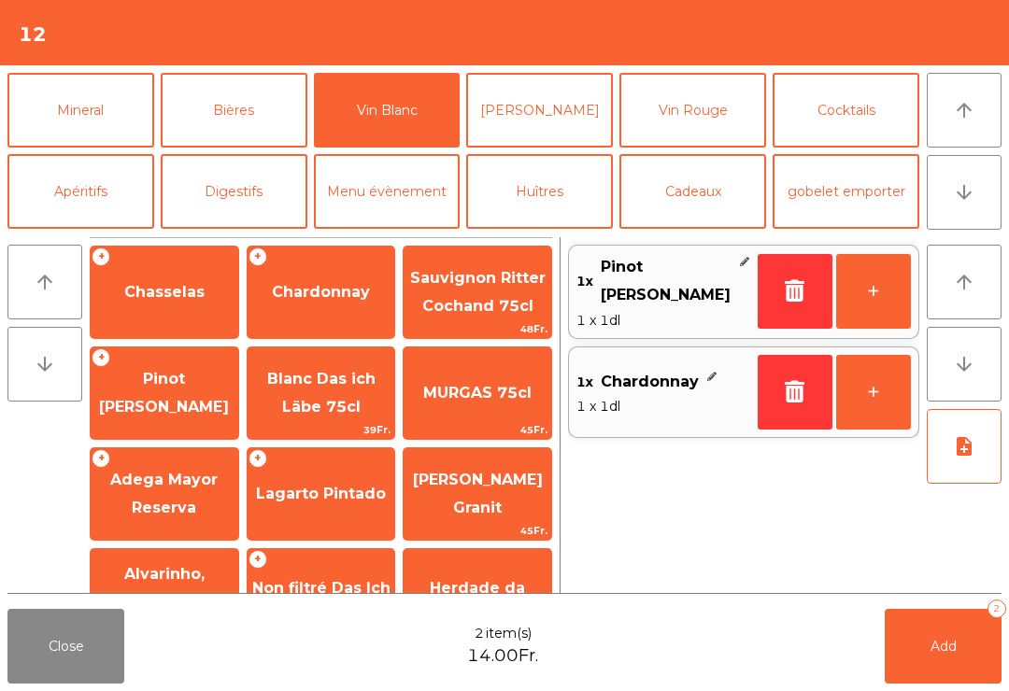
click at [947, 652] on span "Add" at bounding box center [944, 646] width 26 height 17
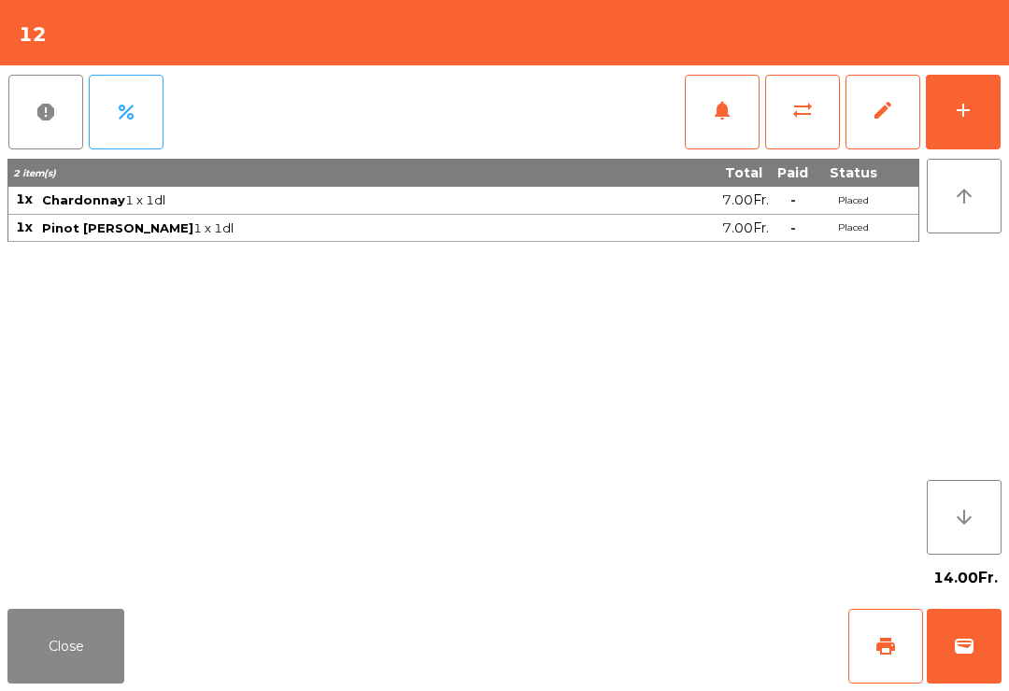
click at [64, 647] on button "Close" at bounding box center [65, 646] width 117 height 75
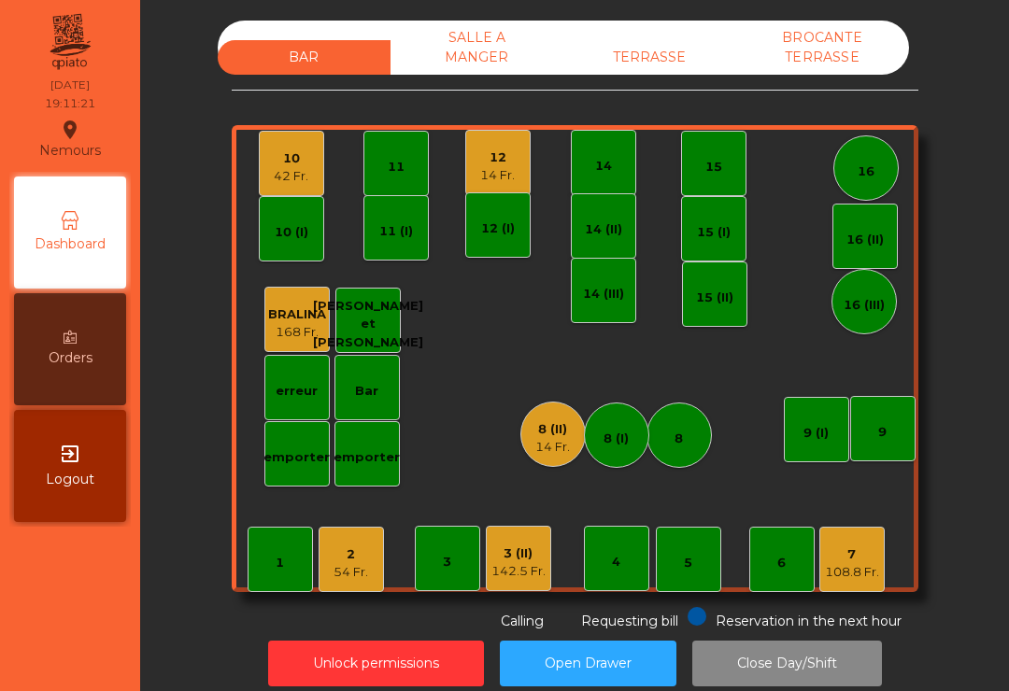
scroll to position [0, 0]
click at [546, 427] on div "8 (II)" at bounding box center [552, 429] width 35 height 19
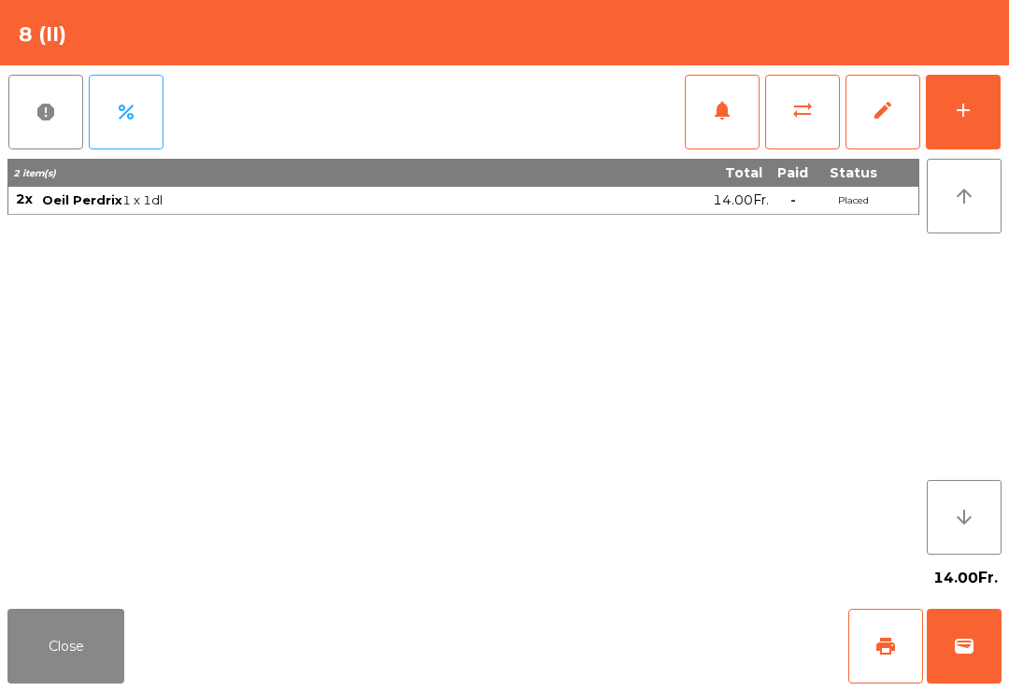
click at [880, 659] on button "print" at bounding box center [885, 646] width 75 height 75
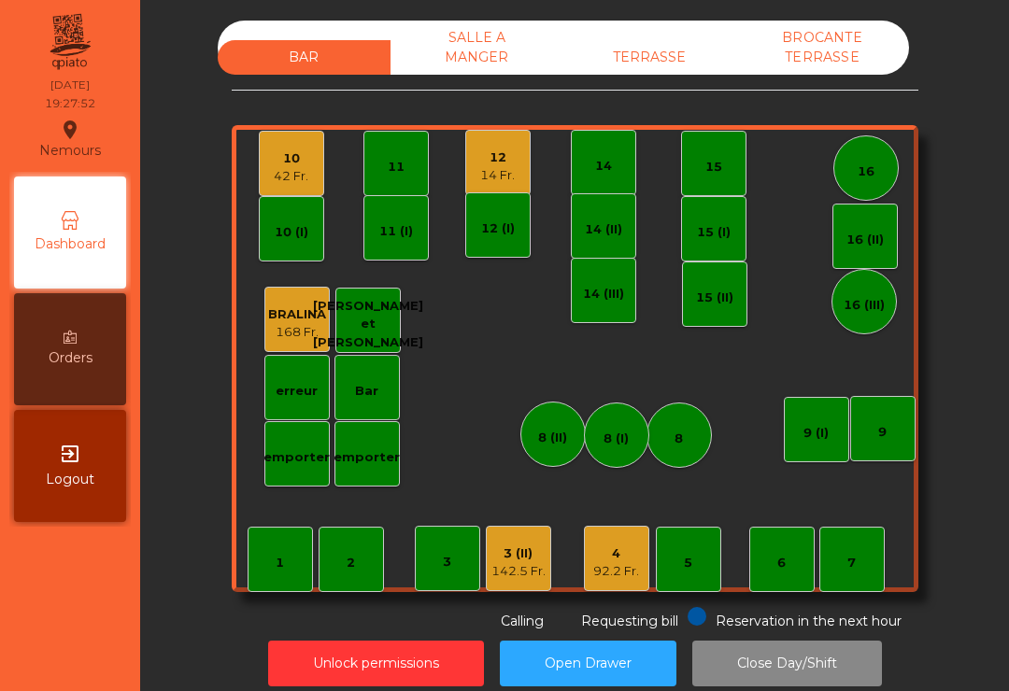
click at [532, 555] on div "3 (II)" at bounding box center [518, 554] width 54 height 19
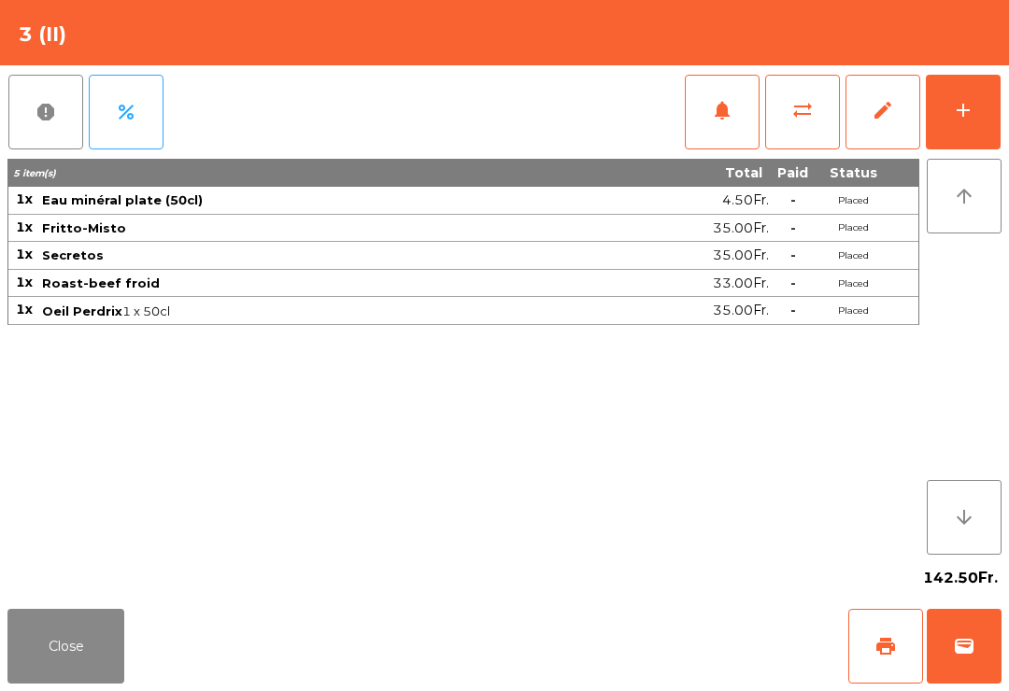
click at [886, 652] on span "print" at bounding box center [885, 646] width 22 height 22
click at [36, 600] on div "142.50Fr." at bounding box center [504, 578] width 994 height 47
click at [135, 593] on div "142.50Fr." at bounding box center [504, 578] width 994 height 47
click at [142, 608] on div "Close print wallet" at bounding box center [504, 647] width 1009 height 90
click at [68, 616] on button "Close" at bounding box center [65, 646] width 117 height 75
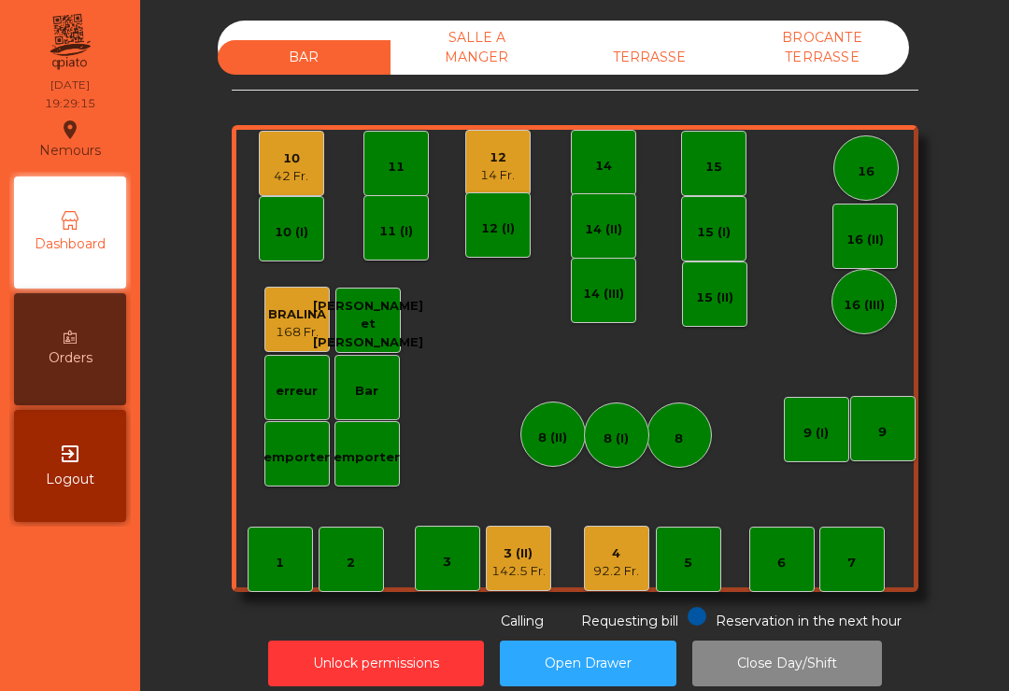
click at [511, 164] on div "12" at bounding box center [497, 158] width 35 height 19
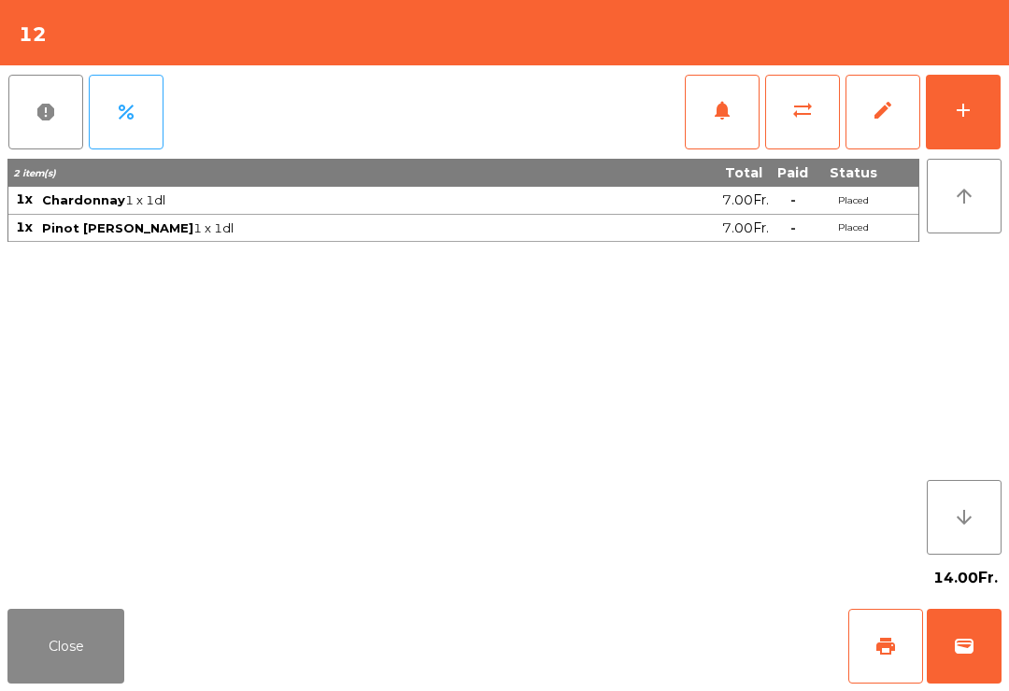
click at [974, 141] on button "add" at bounding box center [963, 112] width 75 height 75
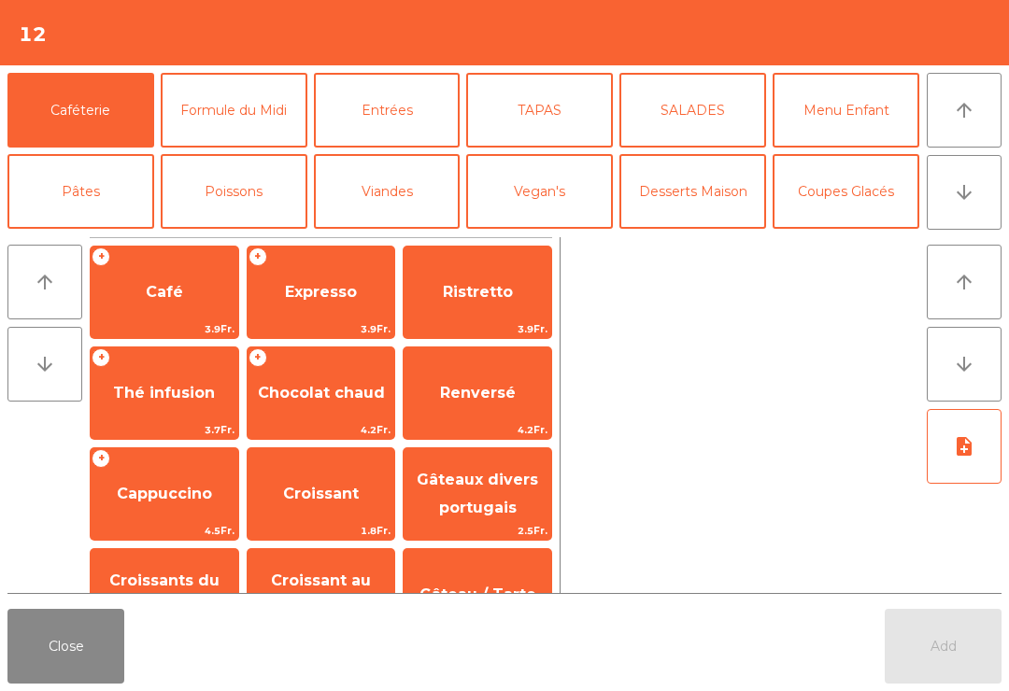
click at [416, 98] on button "Entrées" at bounding box center [387, 110] width 147 height 75
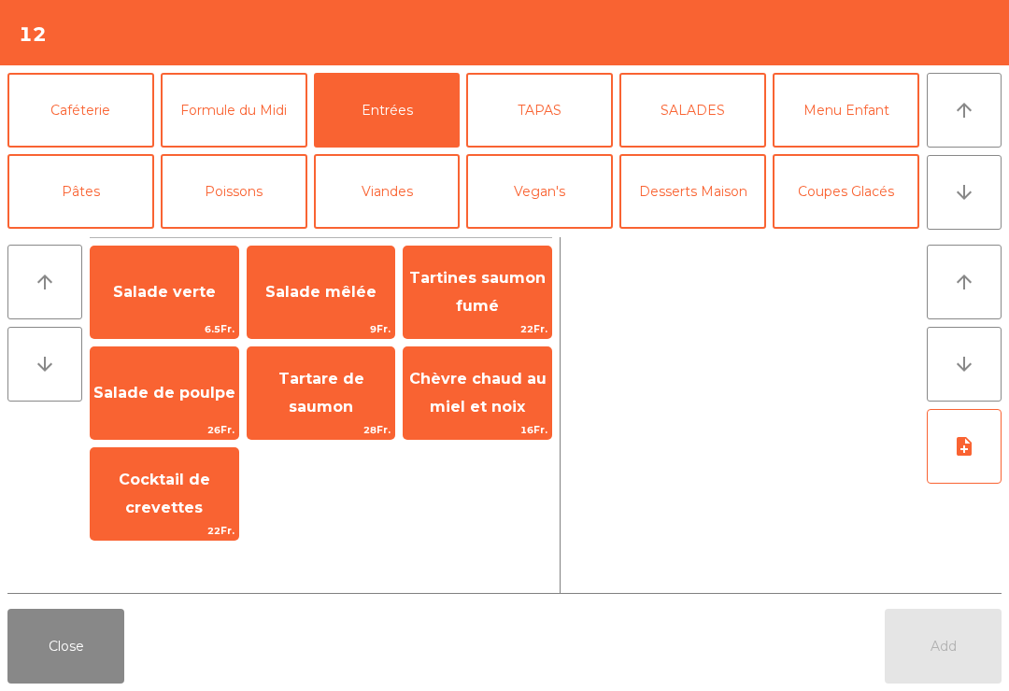
click at [159, 289] on span "Salade verte" at bounding box center [164, 292] width 103 height 18
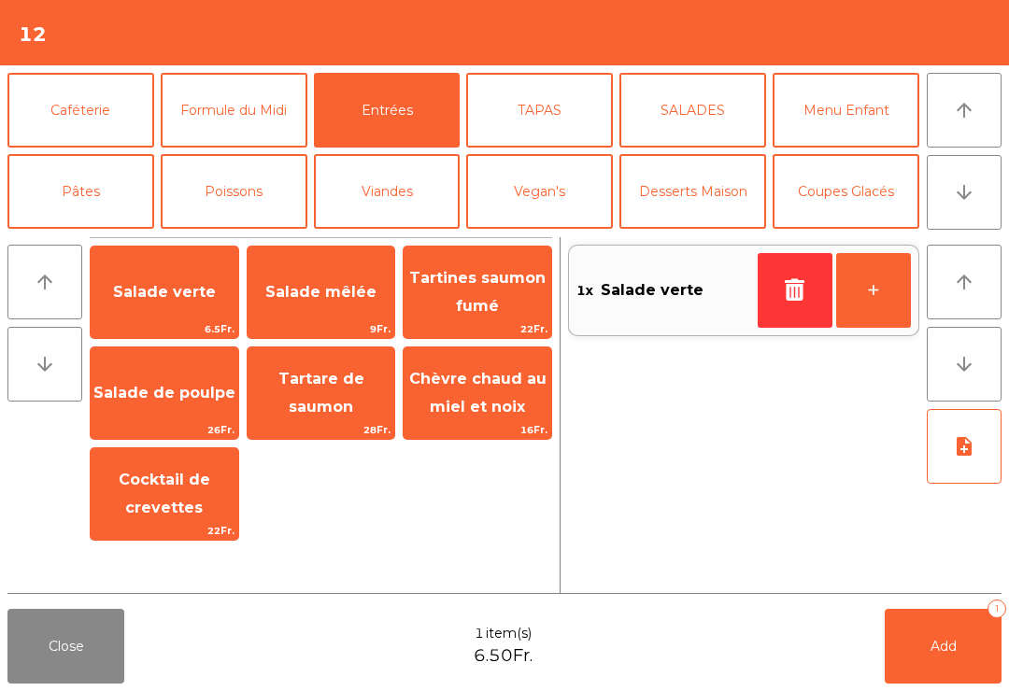
click at [330, 286] on span "Salade mêlée" at bounding box center [320, 292] width 111 height 18
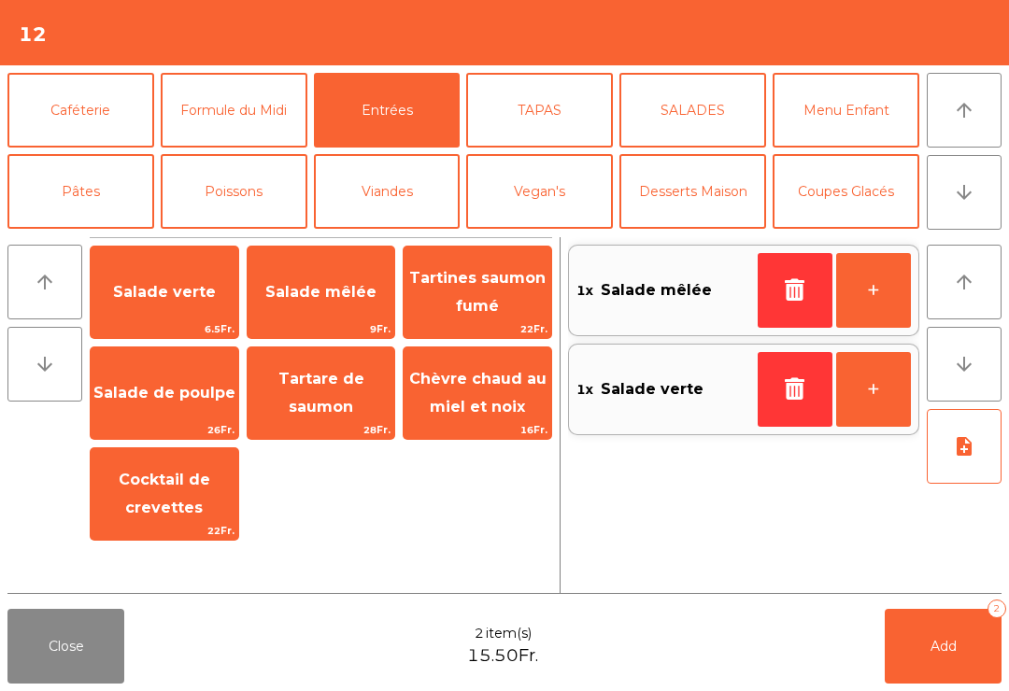
click at [253, 173] on button "Poissons" at bounding box center [234, 191] width 147 height 75
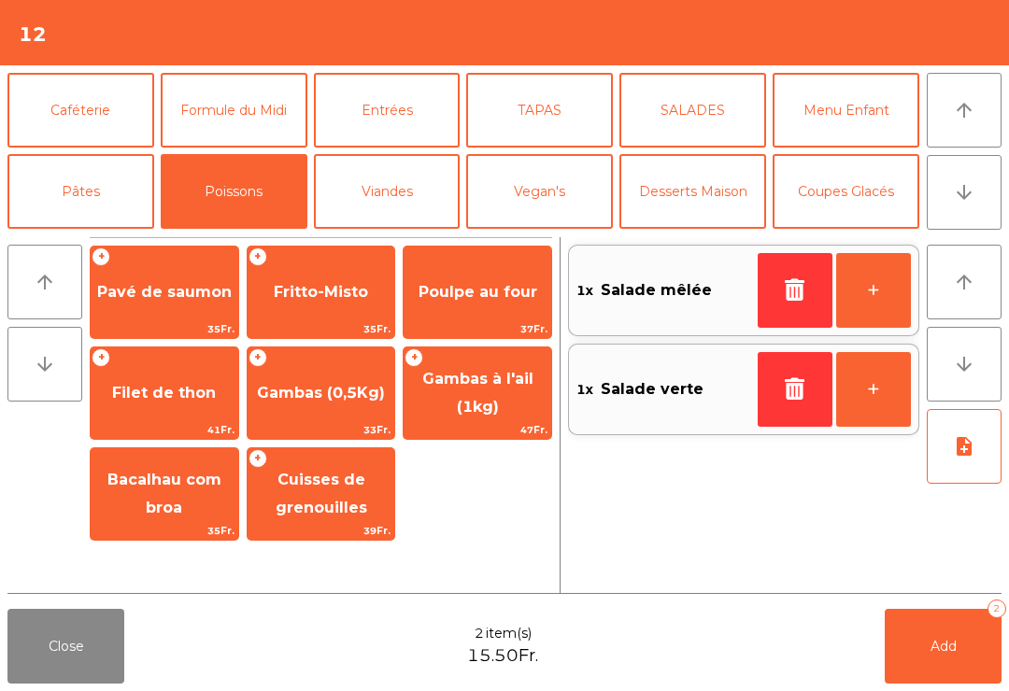
click at [326, 412] on span "Gambas (0,5Kg)" at bounding box center [322, 393] width 148 height 50
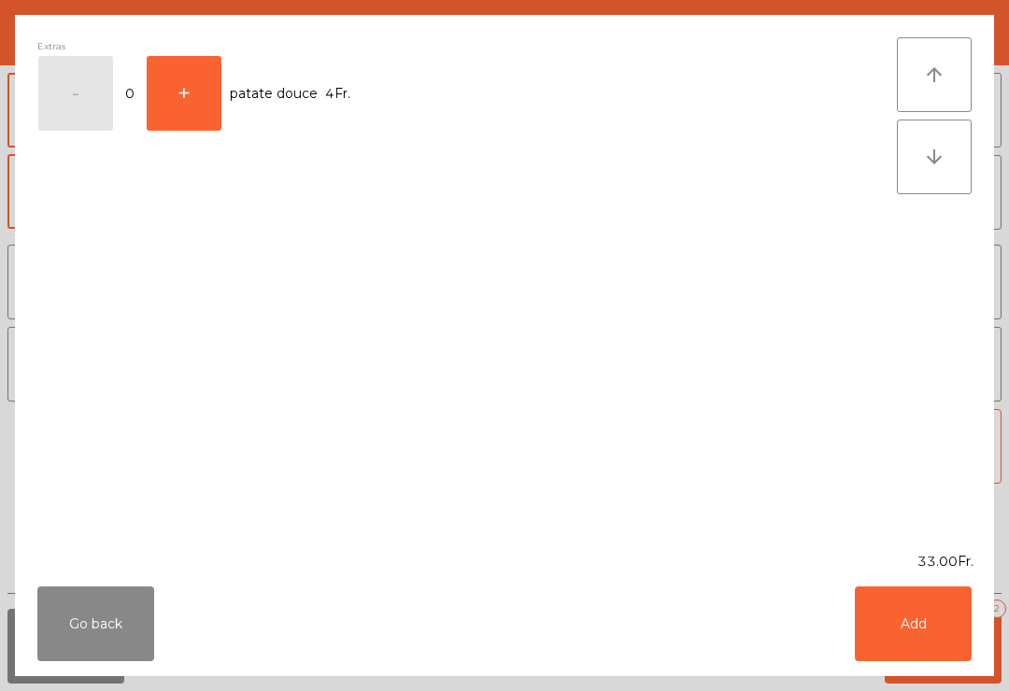
click at [923, 622] on button "Add" at bounding box center [913, 624] width 117 height 75
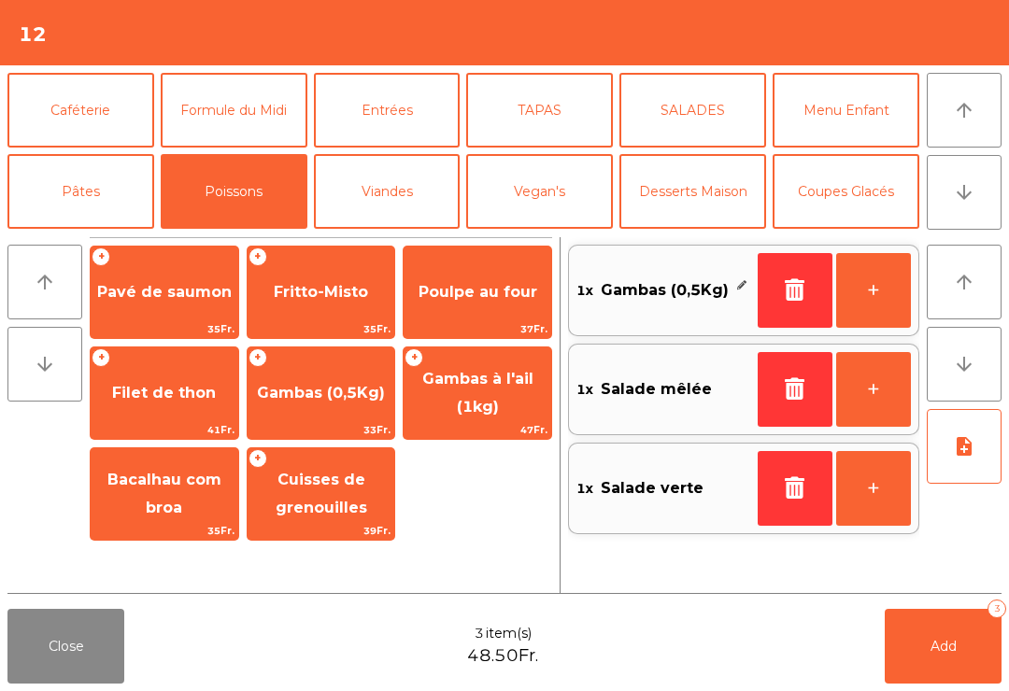
click at [231, 110] on button "Formule du Midi" at bounding box center [234, 110] width 147 height 75
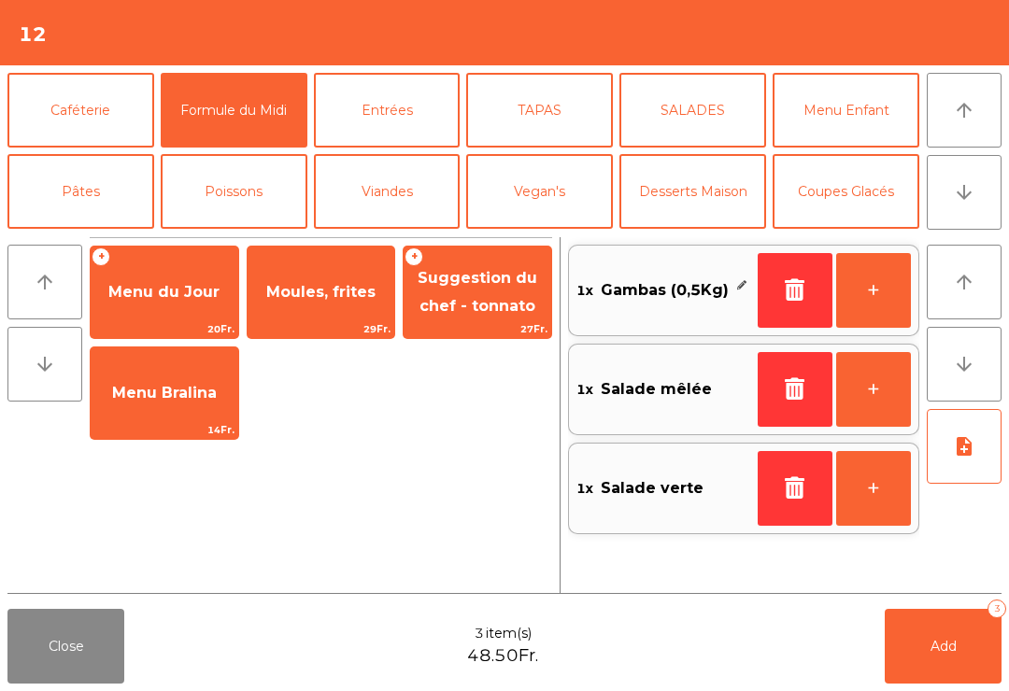
click at [343, 287] on span "Moules, frites" at bounding box center [320, 292] width 109 height 18
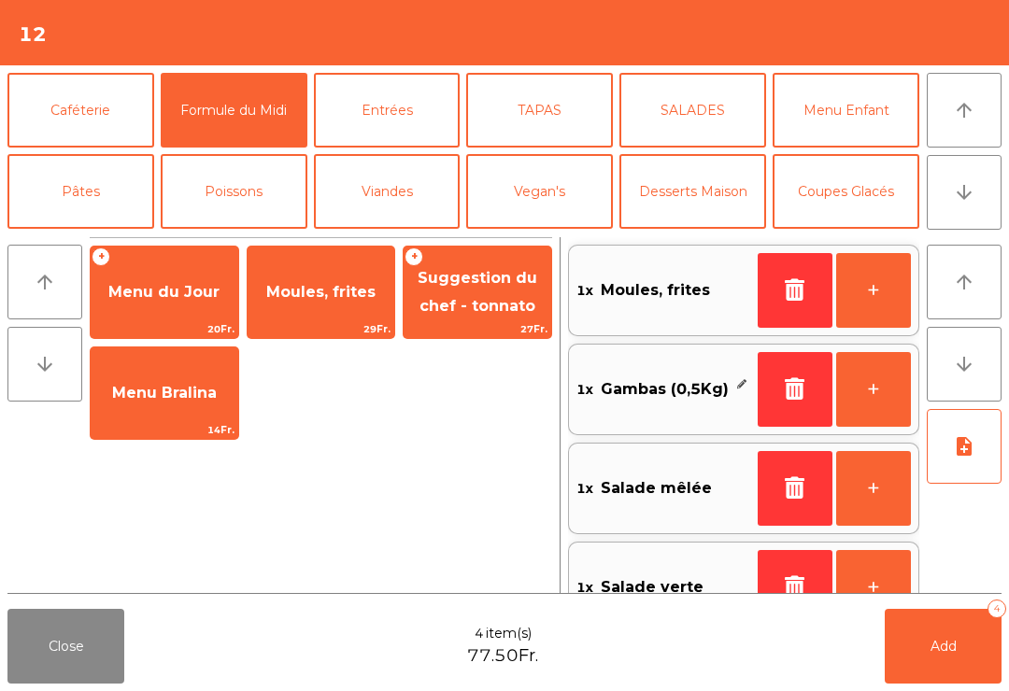
click at [963, 443] on icon "note_add" at bounding box center [964, 446] width 22 height 22
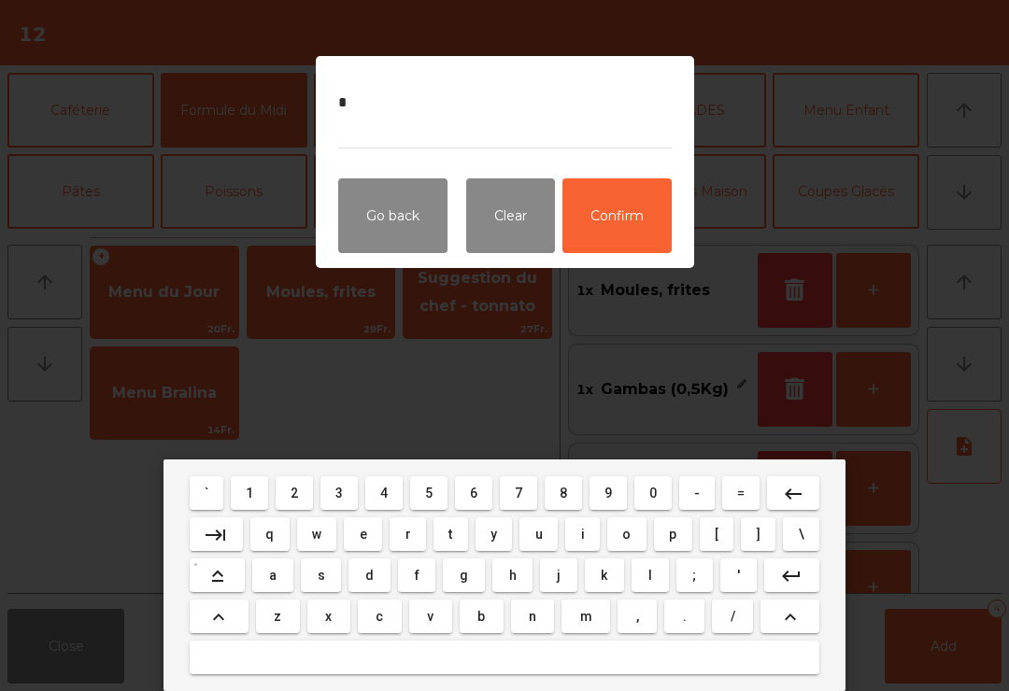
type textarea "**"
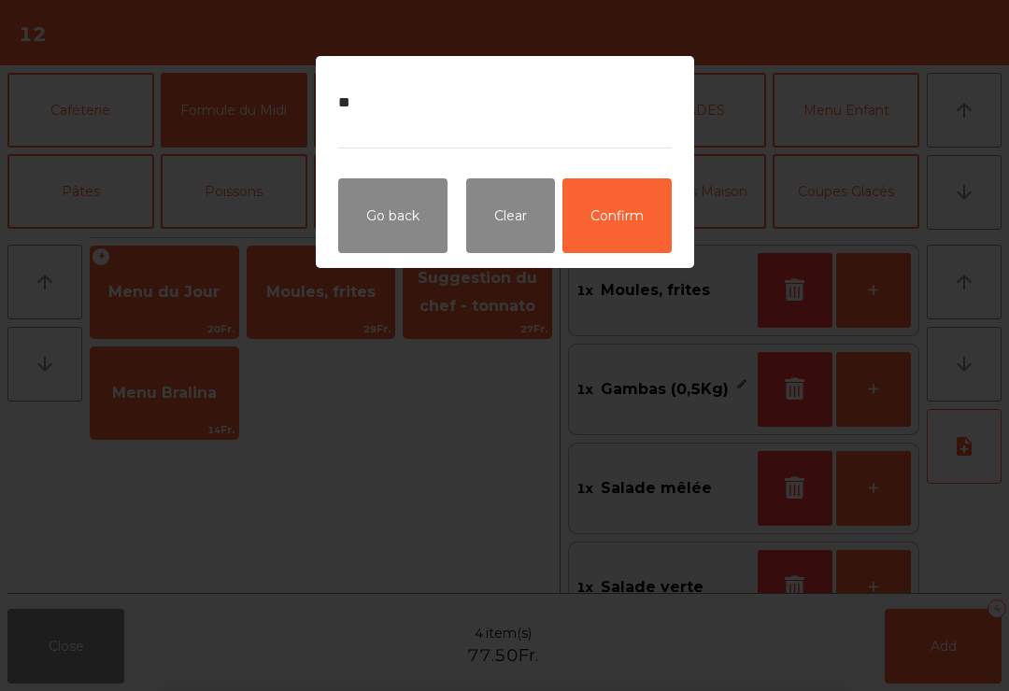
click at [633, 228] on button "Confirm" at bounding box center [616, 215] width 109 height 75
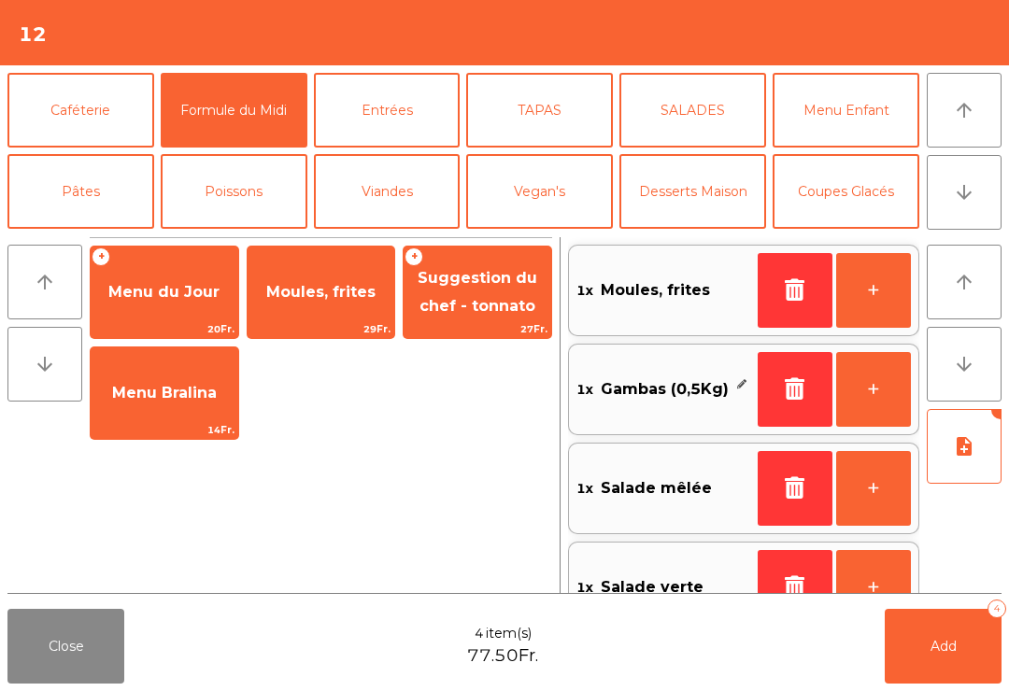
click at [923, 673] on button "Add 4" at bounding box center [943, 646] width 117 height 75
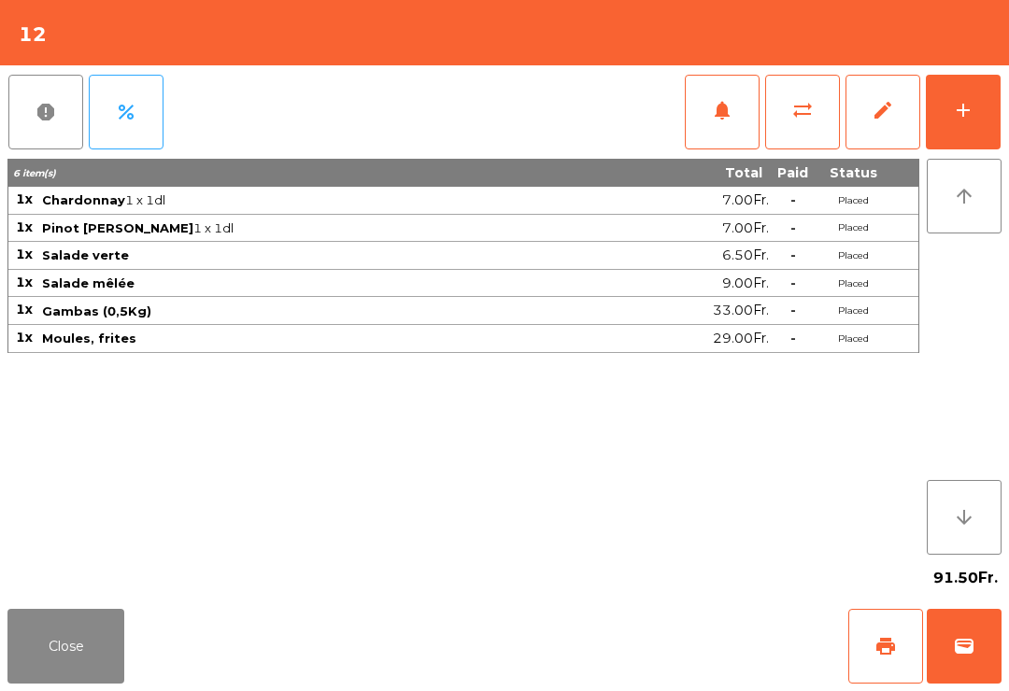
click at [64, 678] on button "Close" at bounding box center [65, 646] width 117 height 75
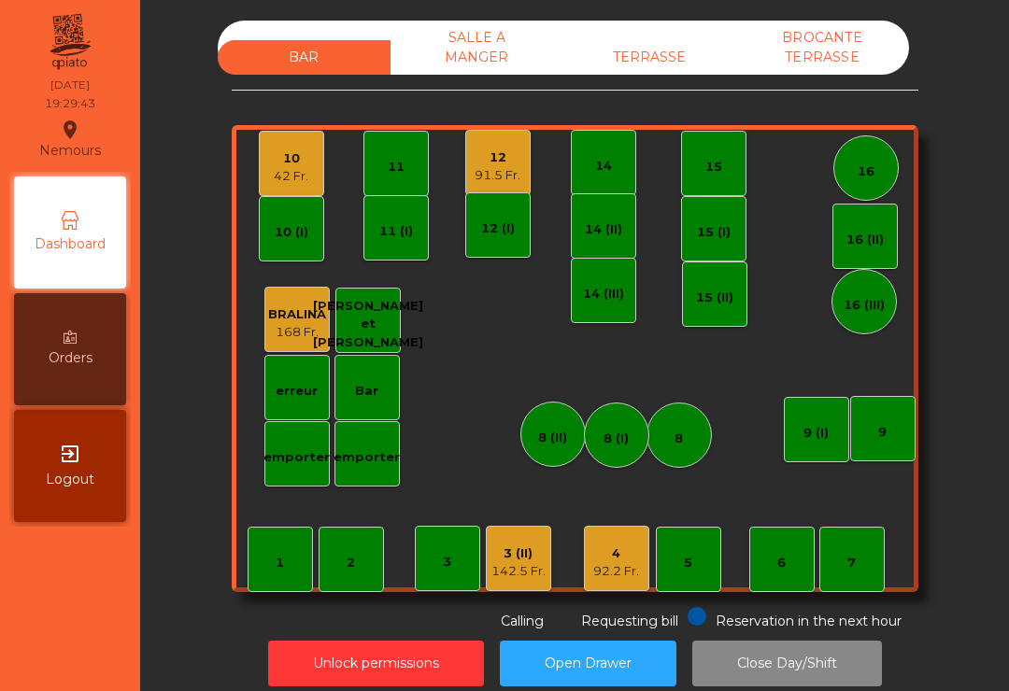
click at [489, 589] on div "3 (II) 142.5 Fr." at bounding box center [518, 558] width 65 height 65
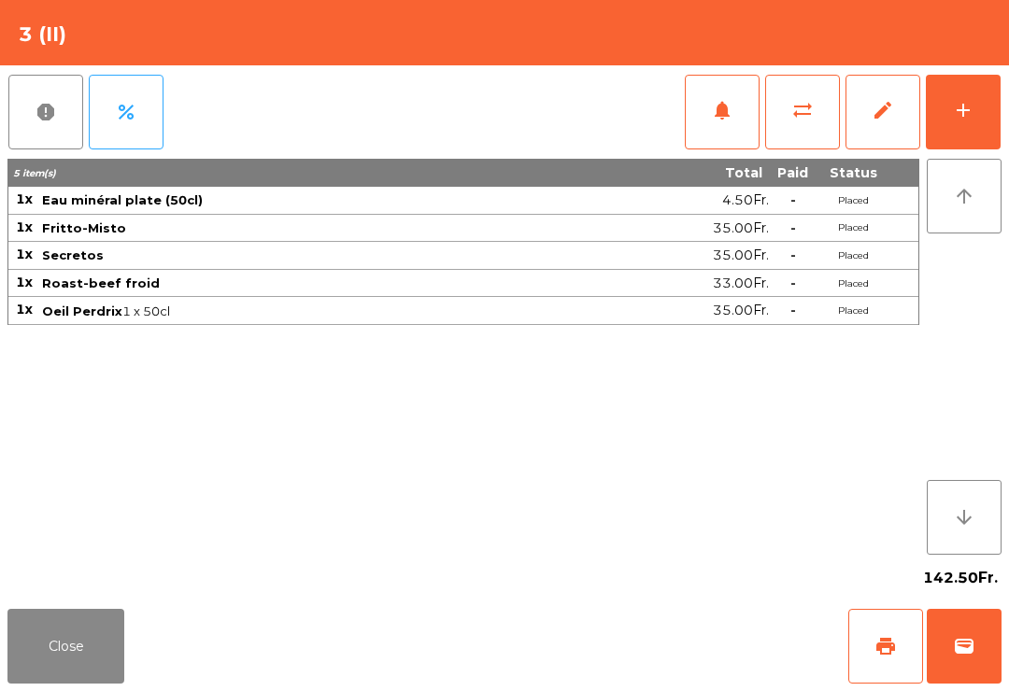
click at [970, 114] on div "add" at bounding box center [963, 110] width 22 height 22
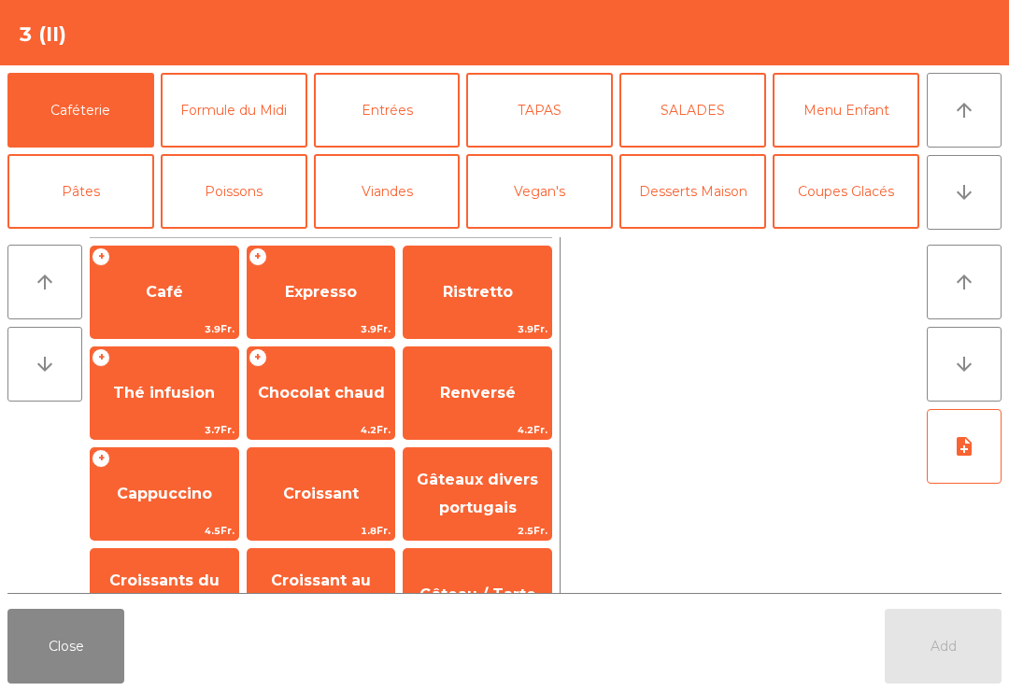
click at [192, 300] on span "Café" at bounding box center [165, 292] width 148 height 50
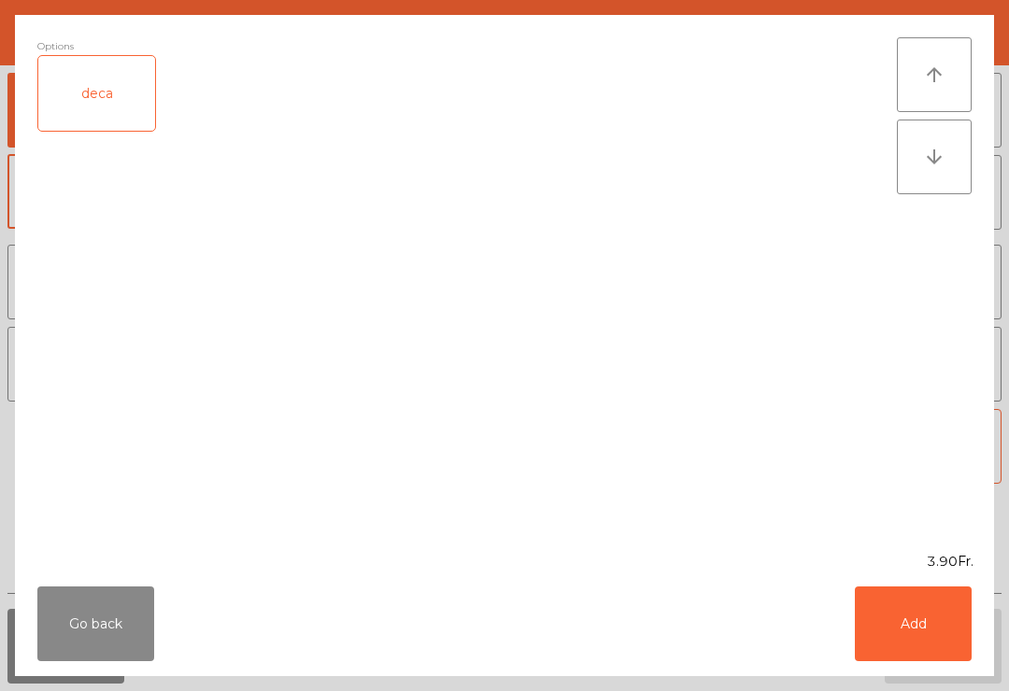
click at [37, 631] on button "Go back" at bounding box center [95, 624] width 117 height 75
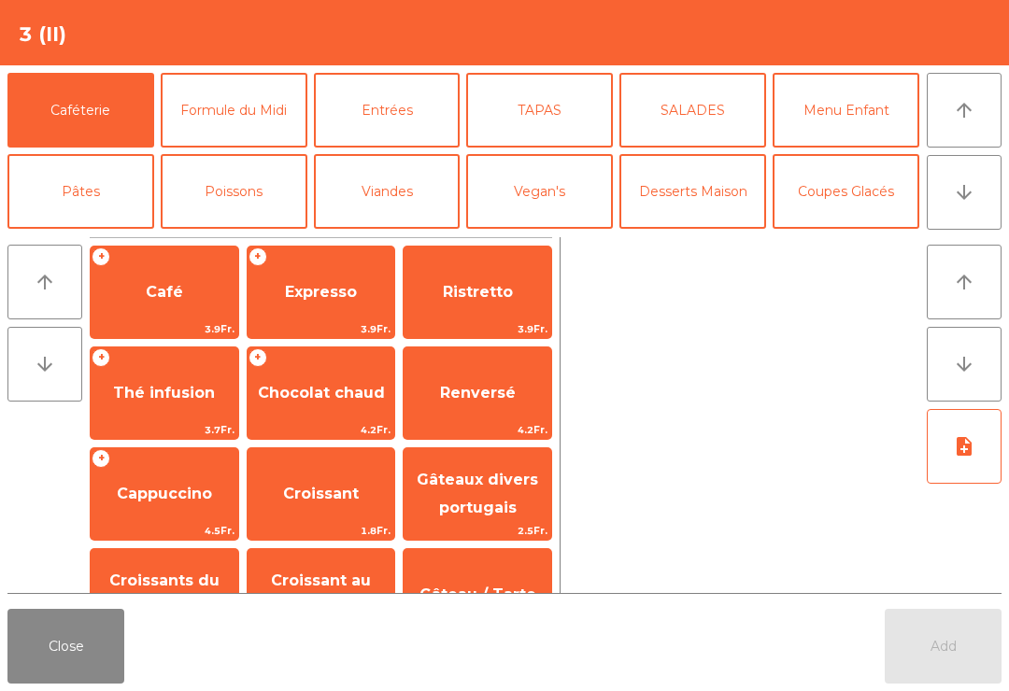
click at [340, 287] on span "Expresso" at bounding box center [321, 292] width 72 height 18
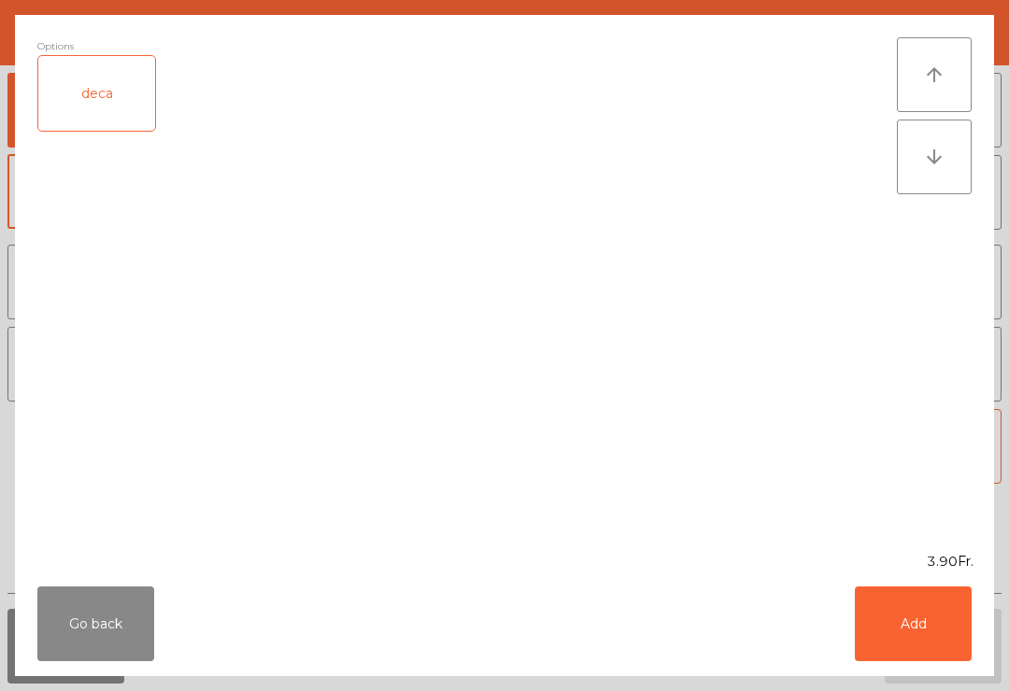
click at [938, 633] on button "Add" at bounding box center [913, 624] width 117 height 75
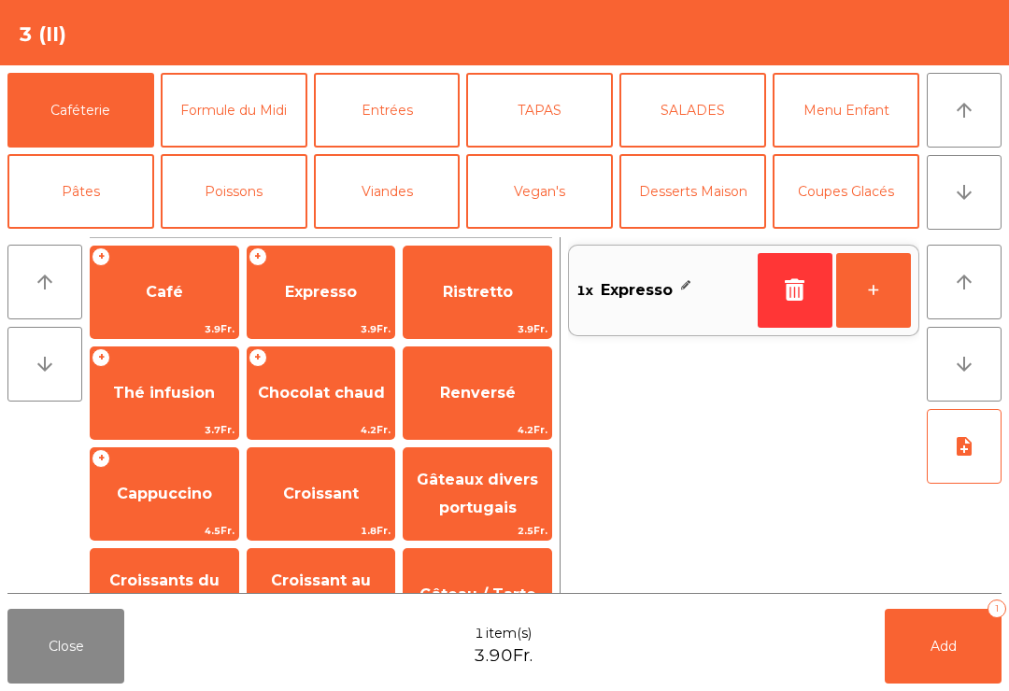
click at [886, 302] on button "+" at bounding box center [873, 290] width 75 height 75
click at [947, 625] on button "Add 2" at bounding box center [943, 646] width 117 height 75
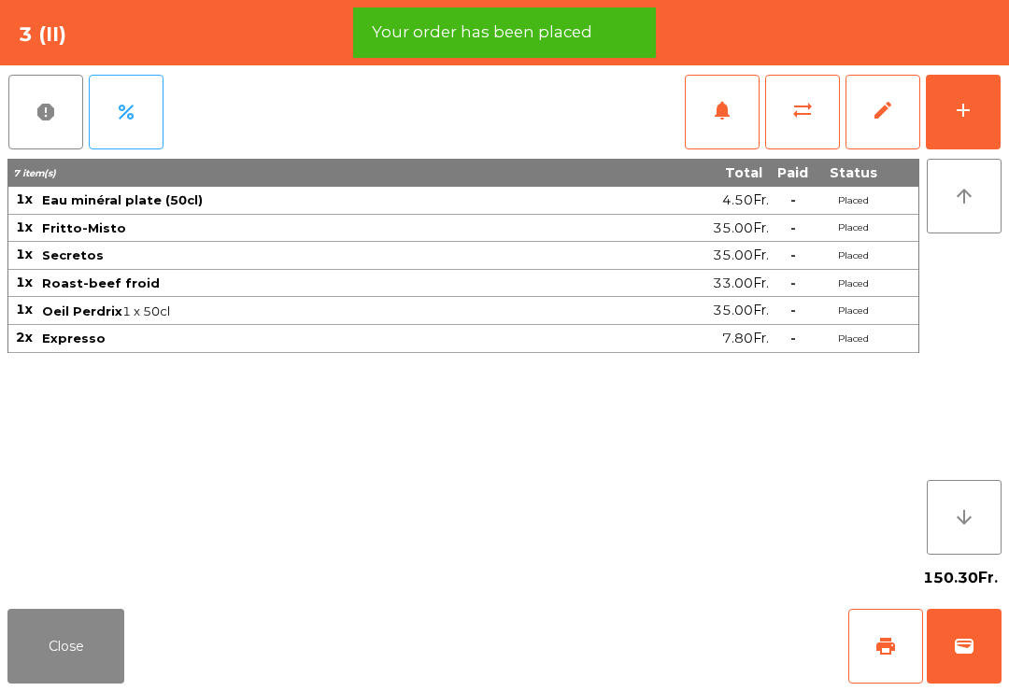
click at [872, 645] on button "print" at bounding box center [885, 646] width 75 height 75
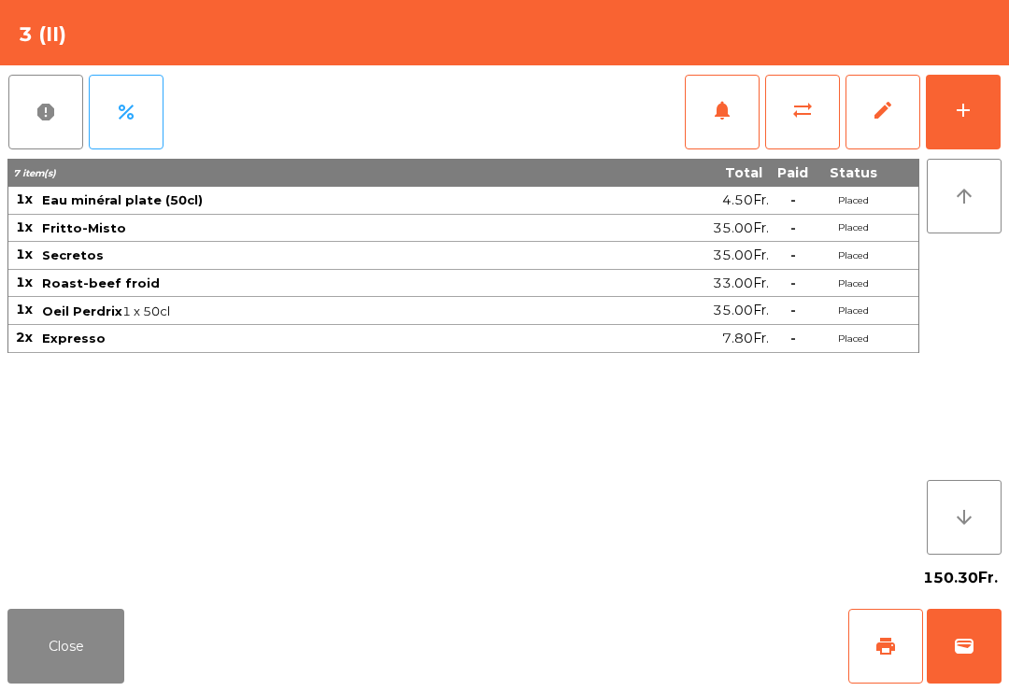
click at [965, 644] on span "wallet" at bounding box center [964, 646] width 22 height 22
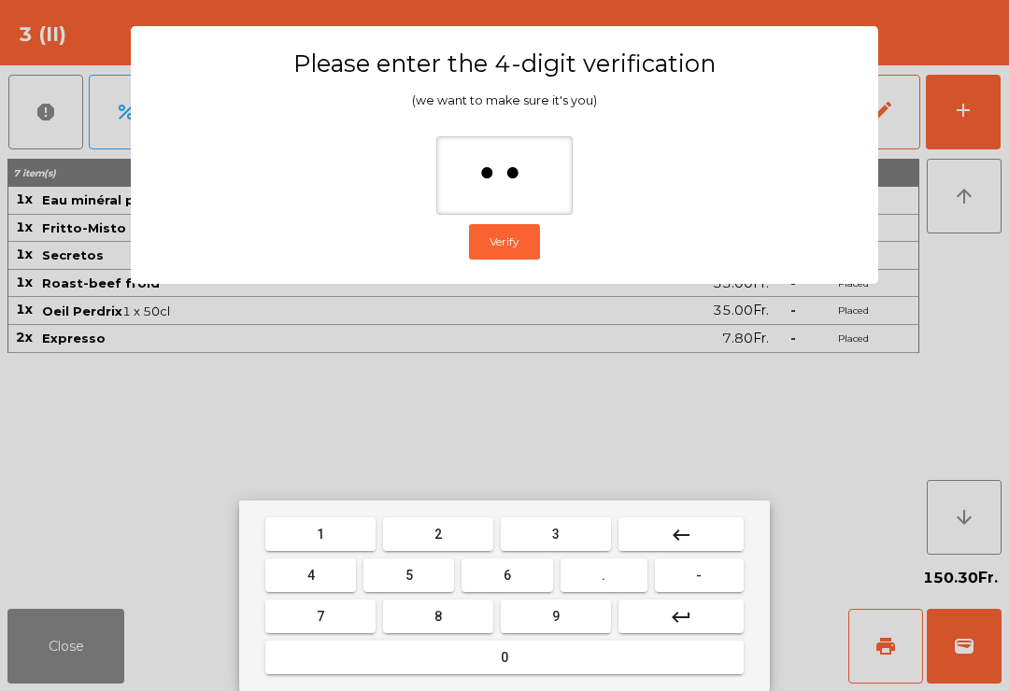
type input "***"
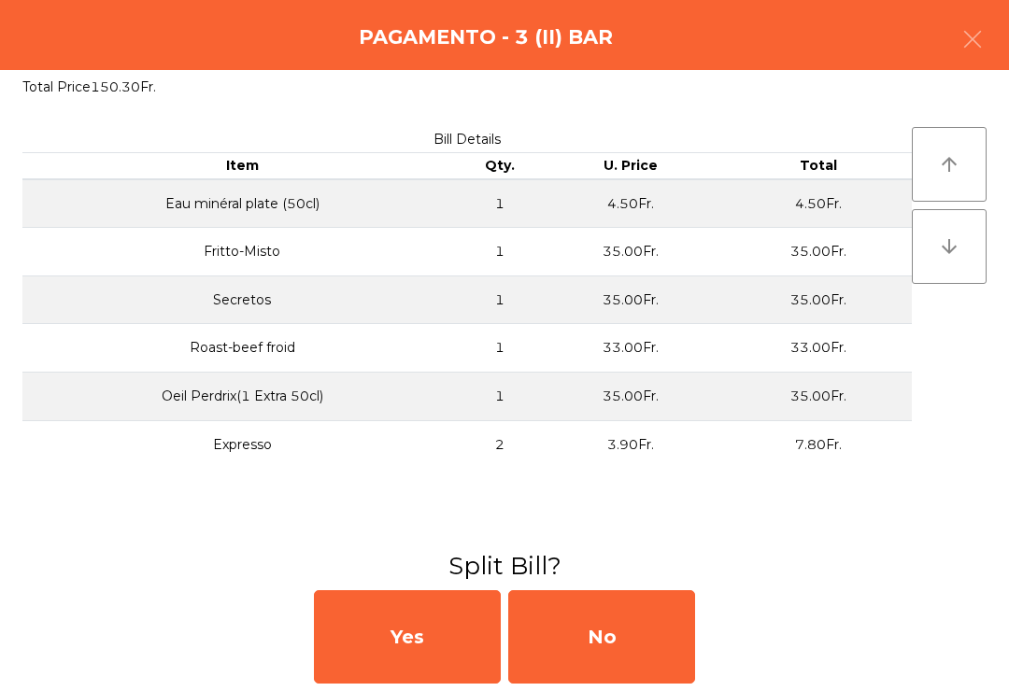
click at [650, 660] on div "No" at bounding box center [601, 636] width 187 height 93
click at [644, 633] on div "No" at bounding box center [601, 636] width 187 height 93
click at [643, 633] on div "No" at bounding box center [601, 636] width 187 height 93
click at [658, 620] on span "Requesting bill" at bounding box center [629, 621] width 97 height 17
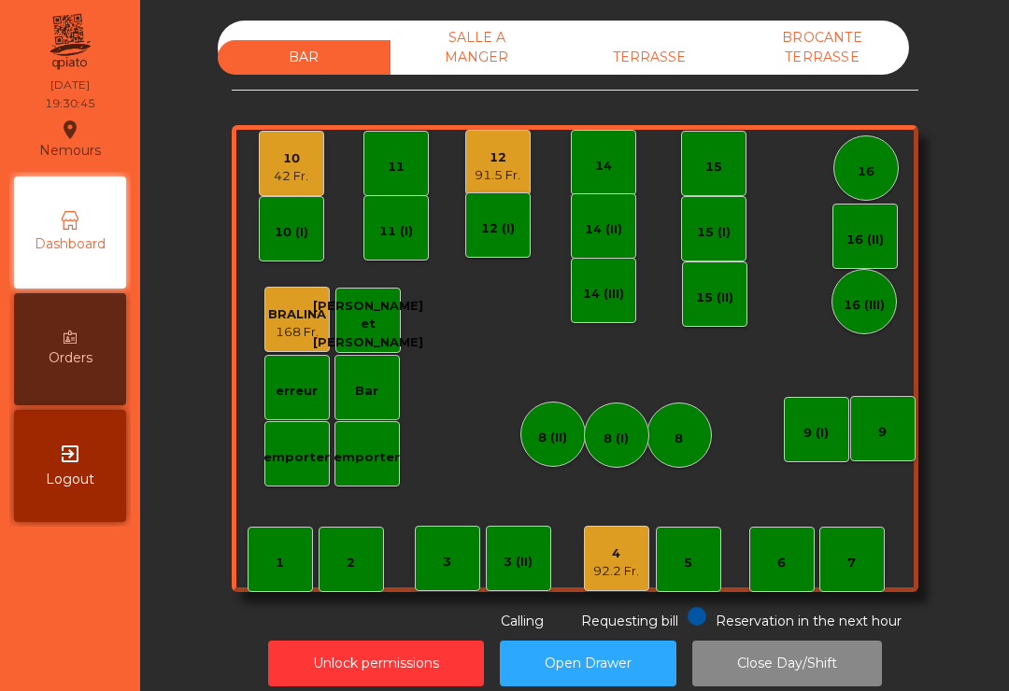
click at [287, 162] on div "10" at bounding box center [291, 158] width 35 height 19
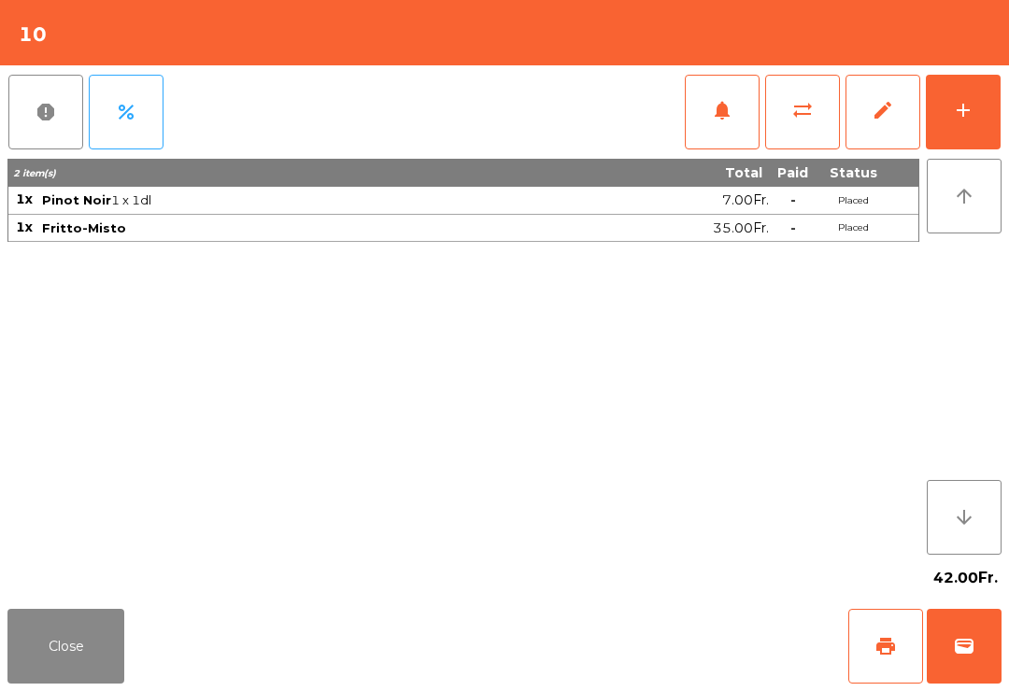
click at [957, 653] on span "wallet" at bounding box center [964, 646] width 22 height 22
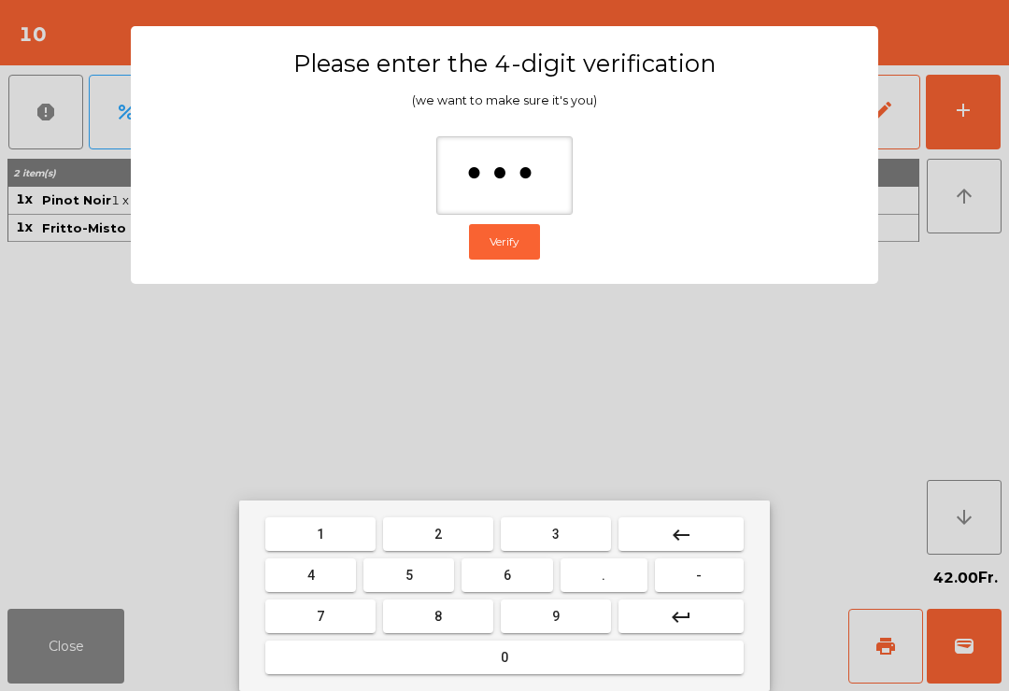
type input "****"
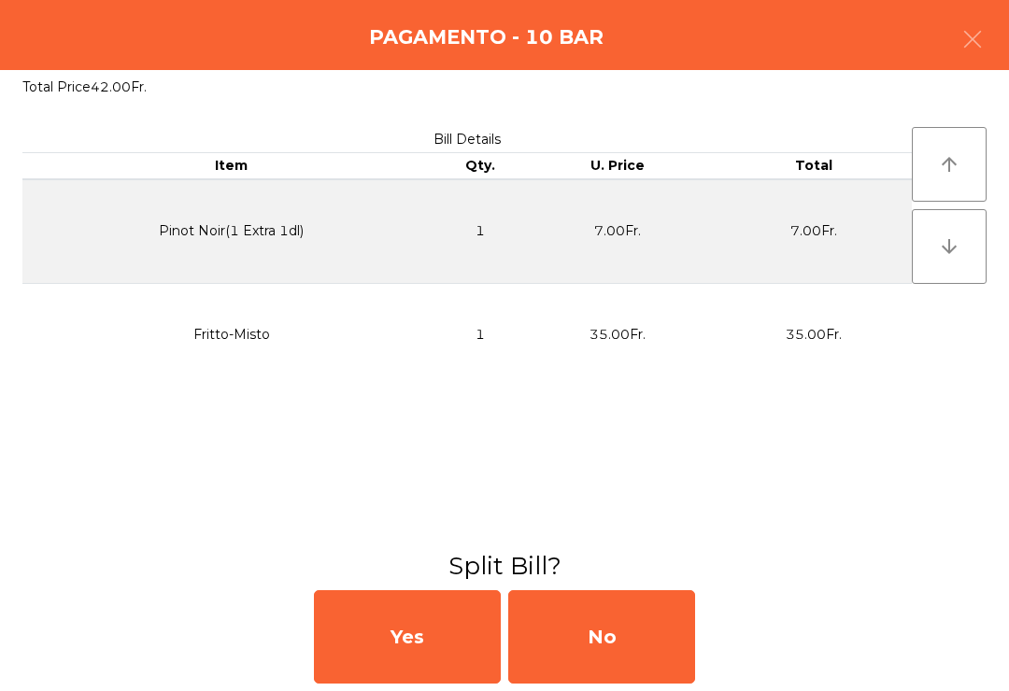
click at [641, 680] on div "No" at bounding box center [601, 636] width 187 height 93
click at [641, 679] on div "MB" at bounding box center [601, 636] width 187 height 93
click at [632, 644] on div "No" at bounding box center [601, 636] width 187 height 93
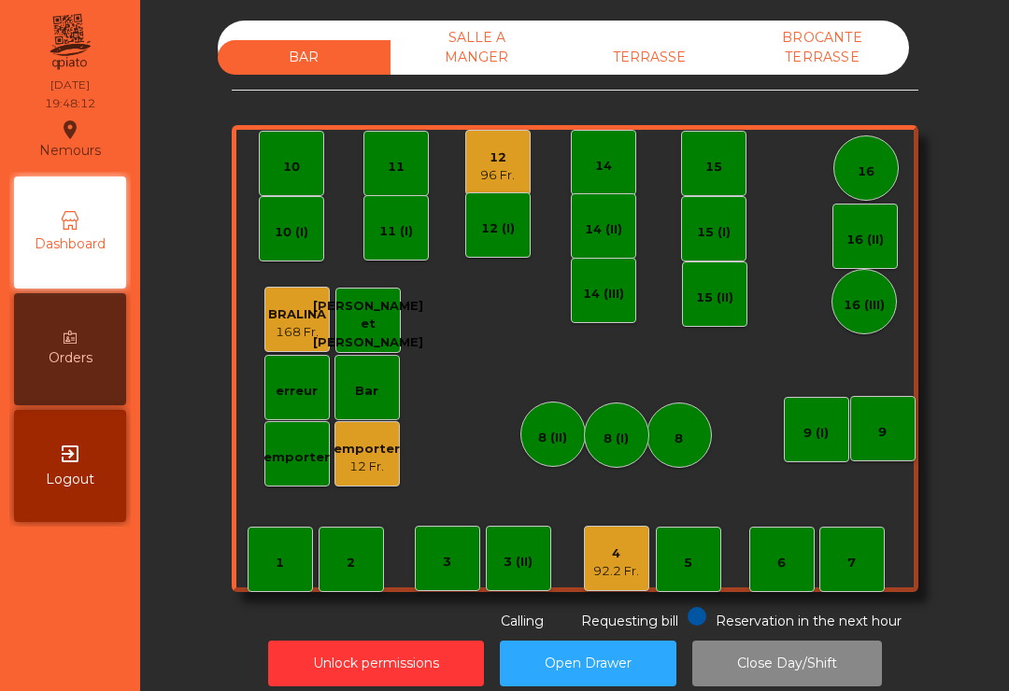
click at [522, 175] on div "12 96 Fr." at bounding box center [497, 162] width 65 height 65
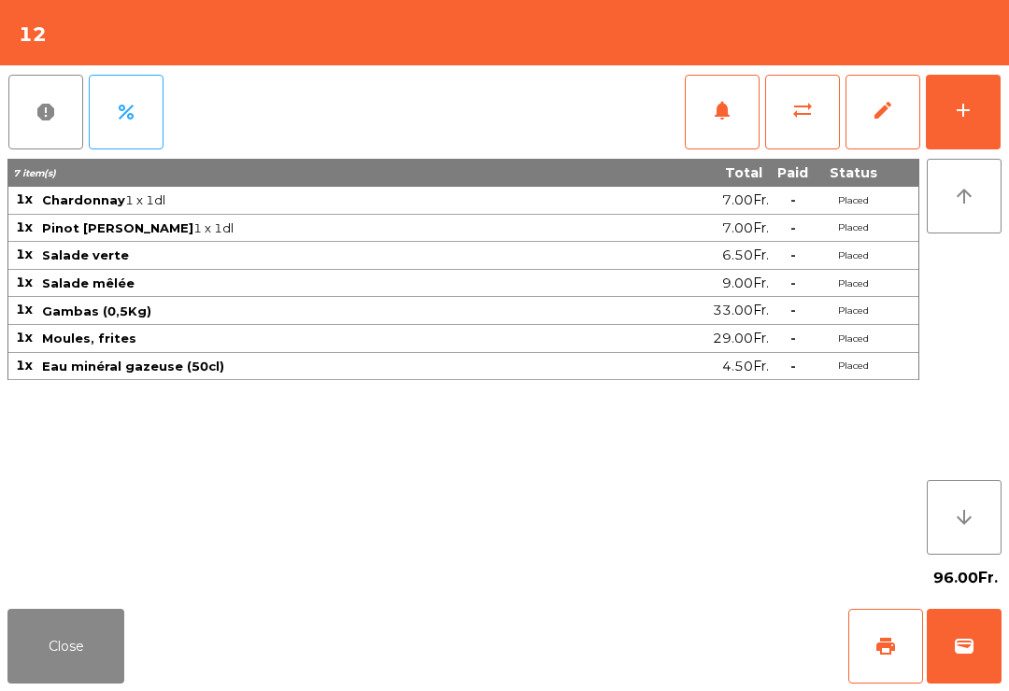
click at [757, 123] on button "notifications" at bounding box center [722, 112] width 75 height 75
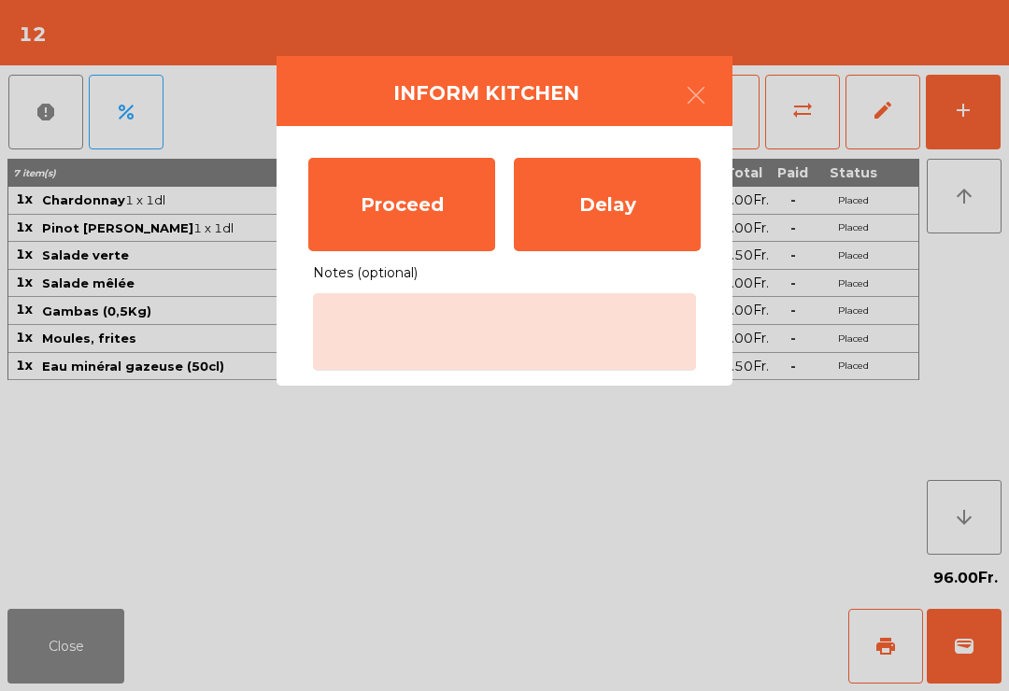
click at [419, 209] on div "Proceed" at bounding box center [401, 204] width 187 height 93
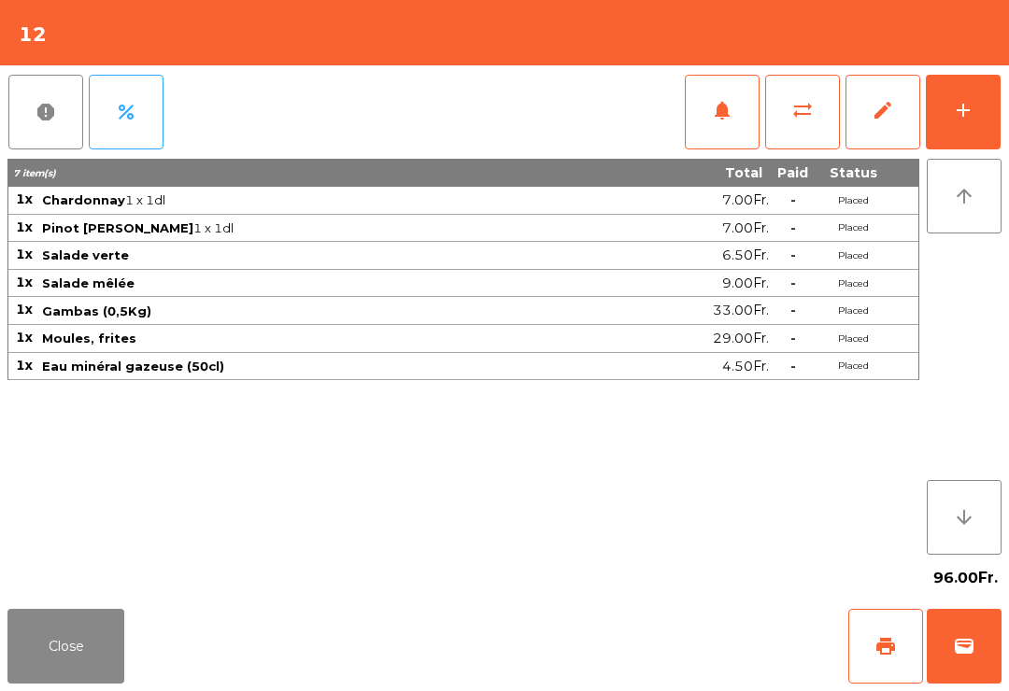
click at [52, 674] on button "Close" at bounding box center [65, 646] width 117 height 75
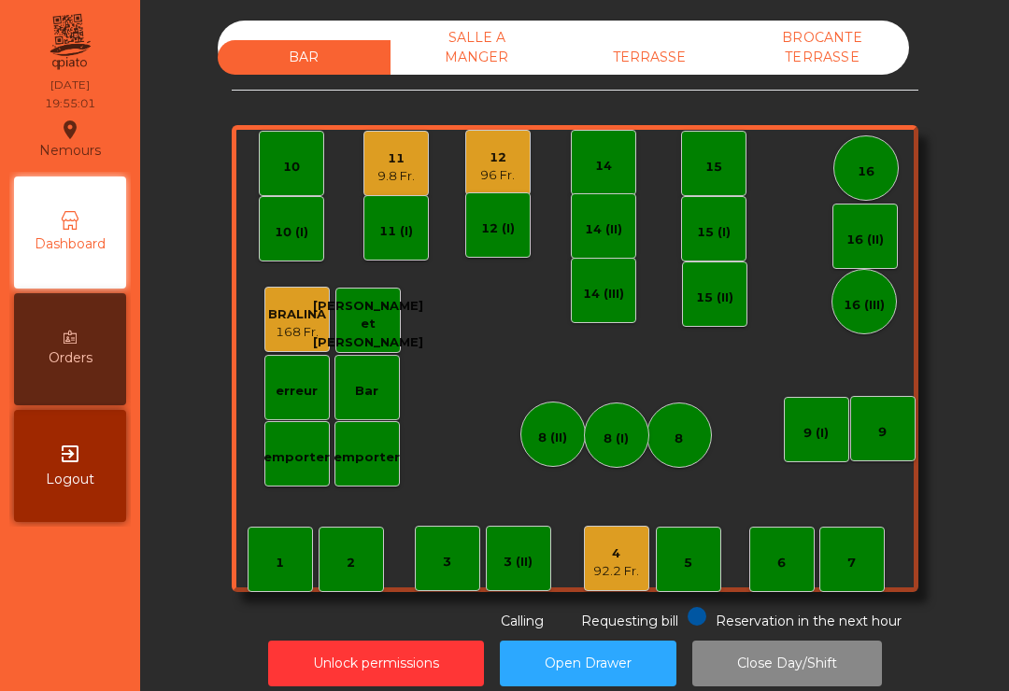
click at [631, 575] on div "92.2 Fr." at bounding box center [616, 571] width 46 height 19
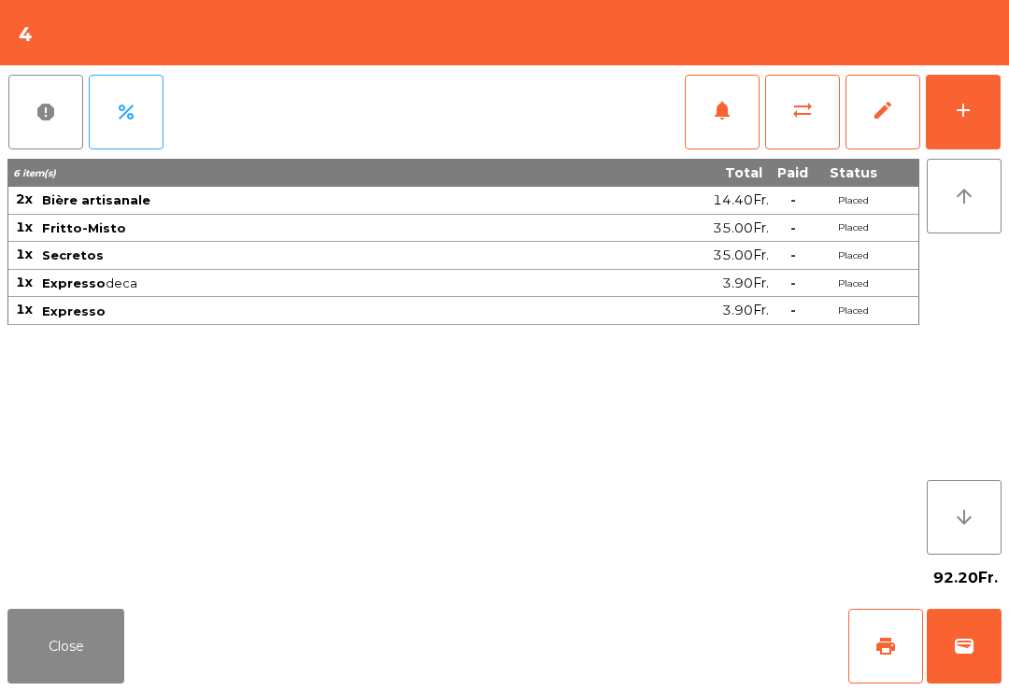
click at [886, 660] on button "print" at bounding box center [885, 646] width 75 height 75
click at [76, 667] on button "Close" at bounding box center [65, 646] width 117 height 75
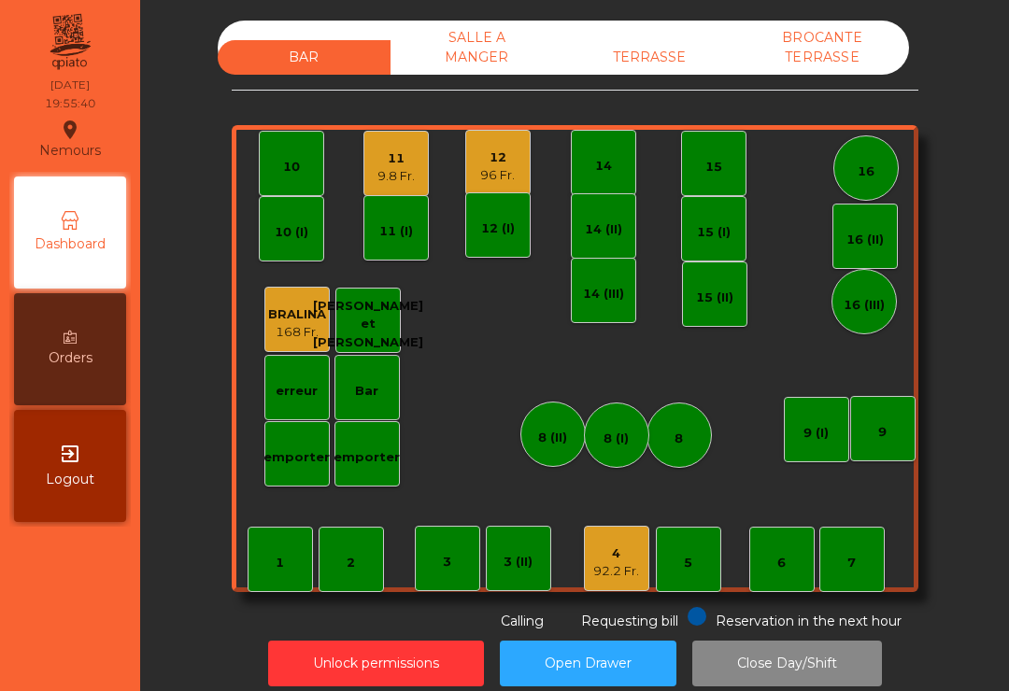
click at [600, 565] on div "92.2 Fr." at bounding box center [616, 571] width 46 height 19
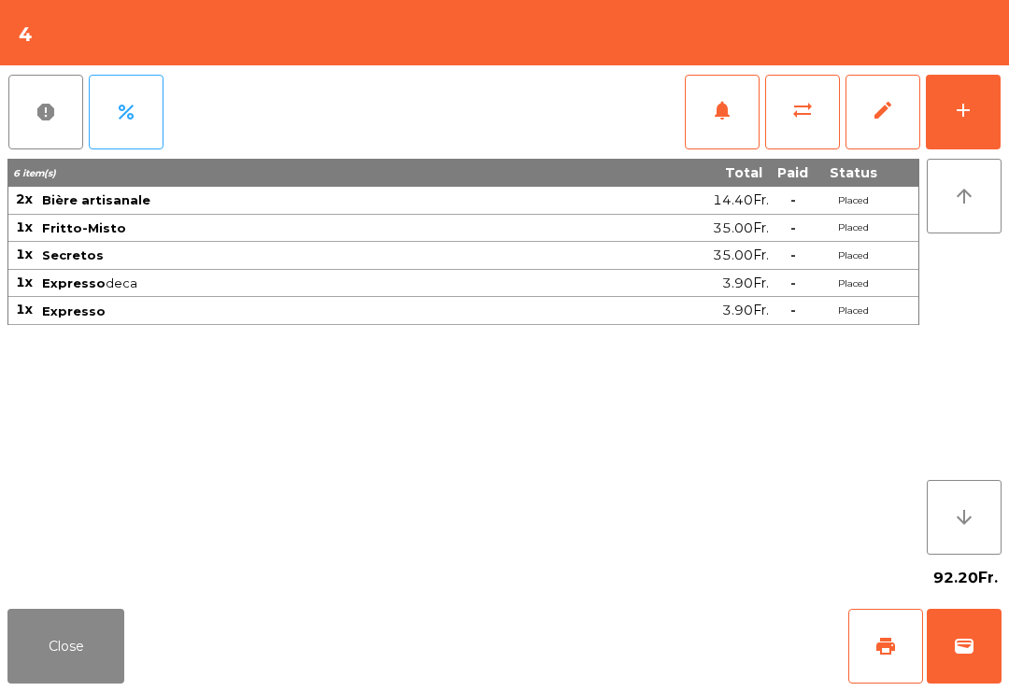
click at [809, 123] on button "sync_alt" at bounding box center [802, 112] width 75 height 75
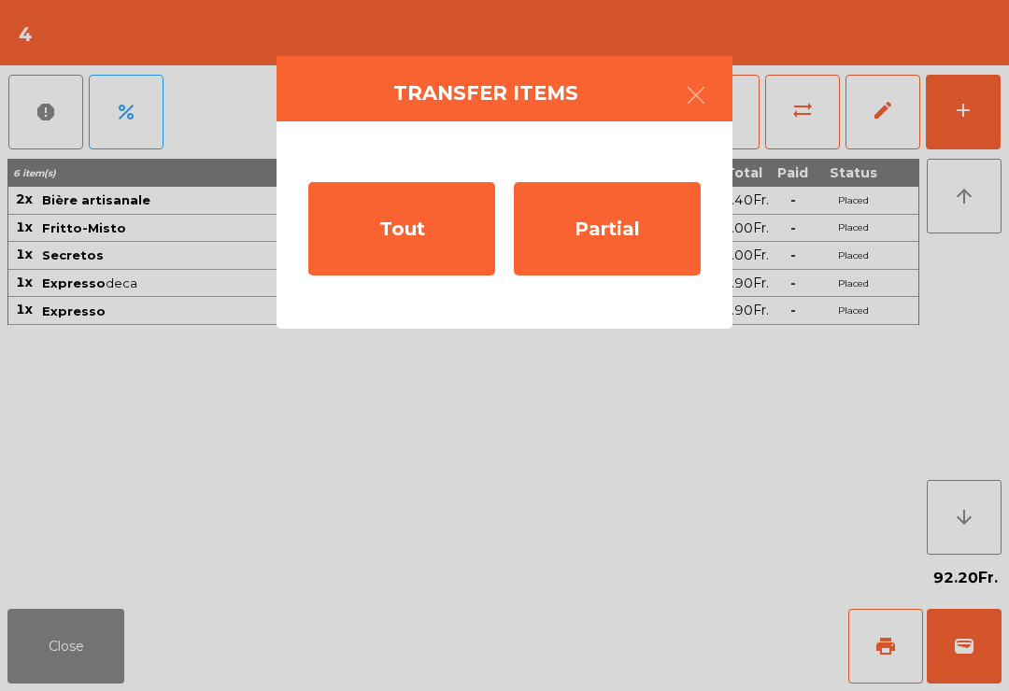
click at [633, 243] on div "Partial" at bounding box center [607, 228] width 187 height 93
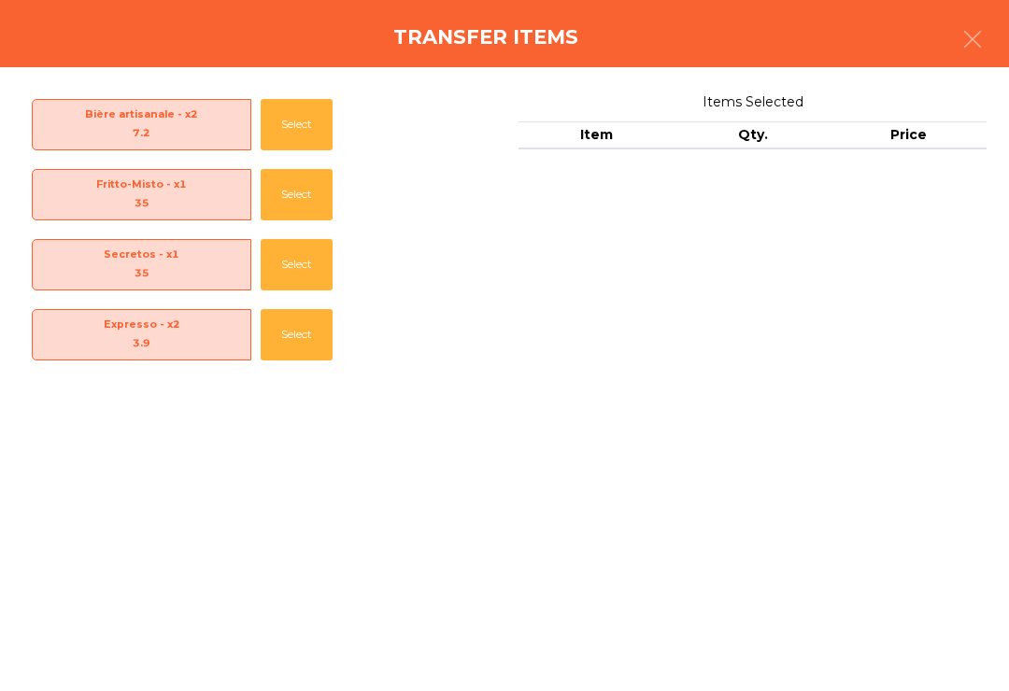
click at [303, 334] on button "Select" at bounding box center [297, 334] width 72 height 51
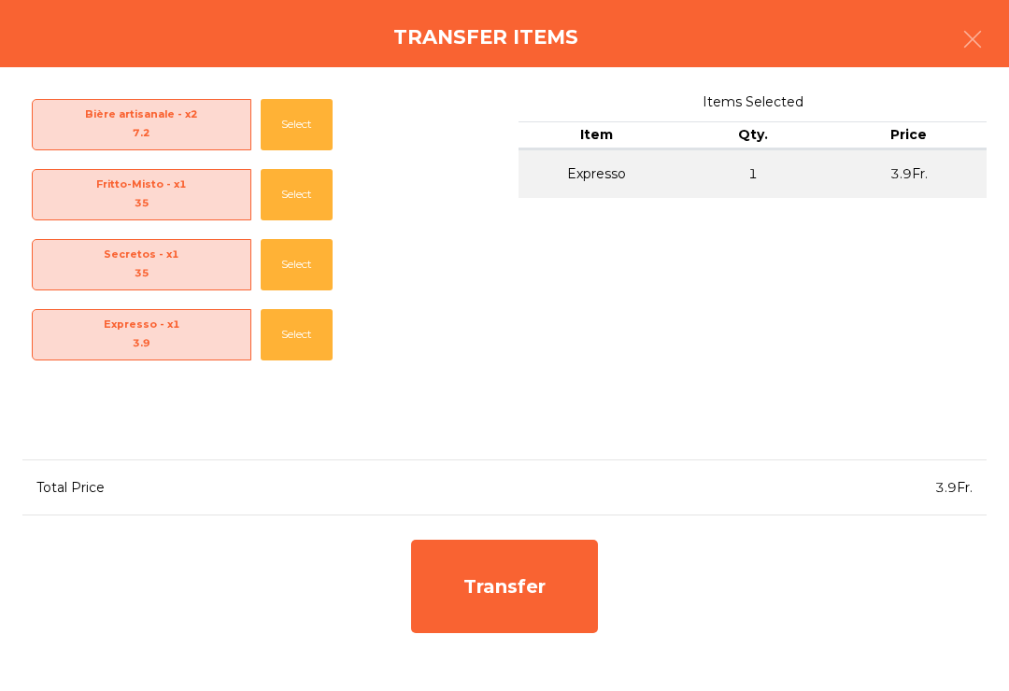
click at [307, 330] on button "Select" at bounding box center [297, 334] width 72 height 51
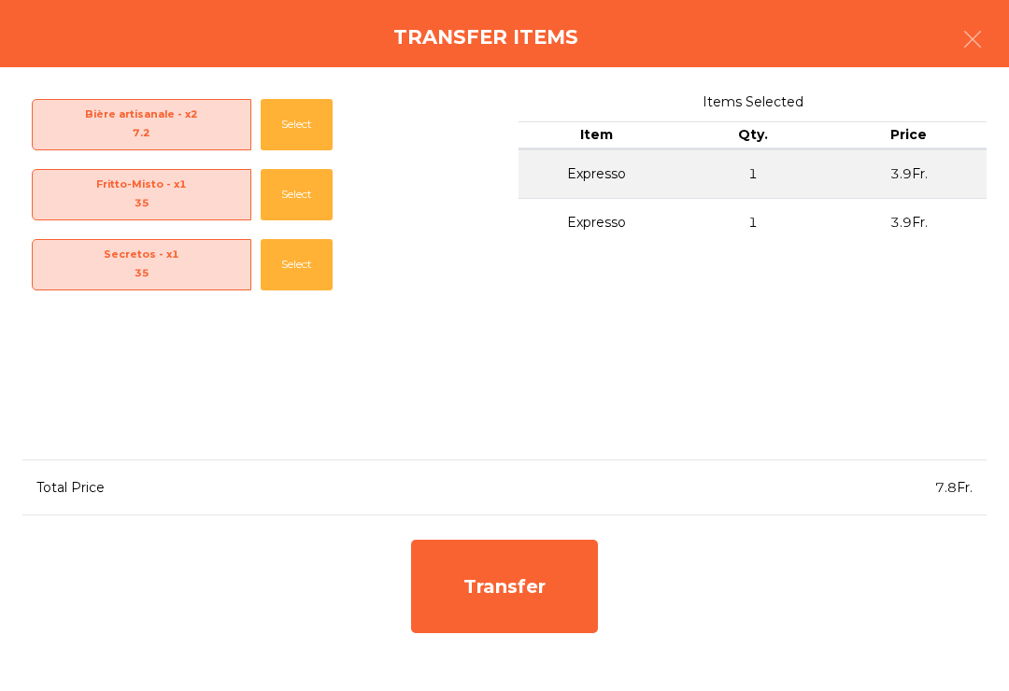
click at [528, 621] on div "Transfer" at bounding box center [504, 586] width 187 height 93
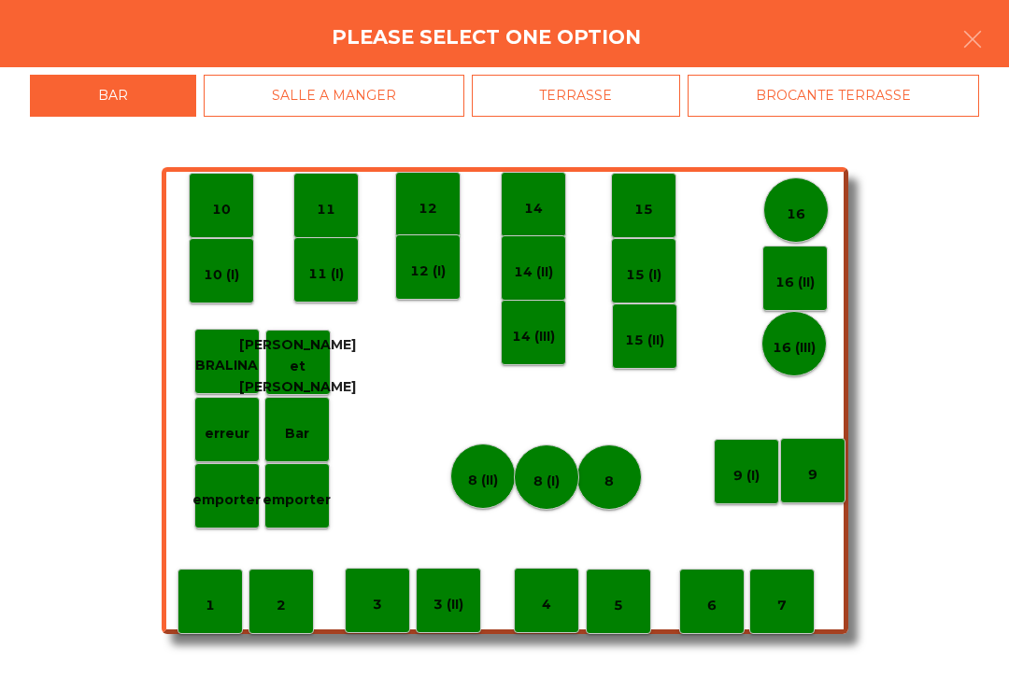
click at [536, 469] on div "8 (I)" at bounding box center [546, 477] width 26 height 29
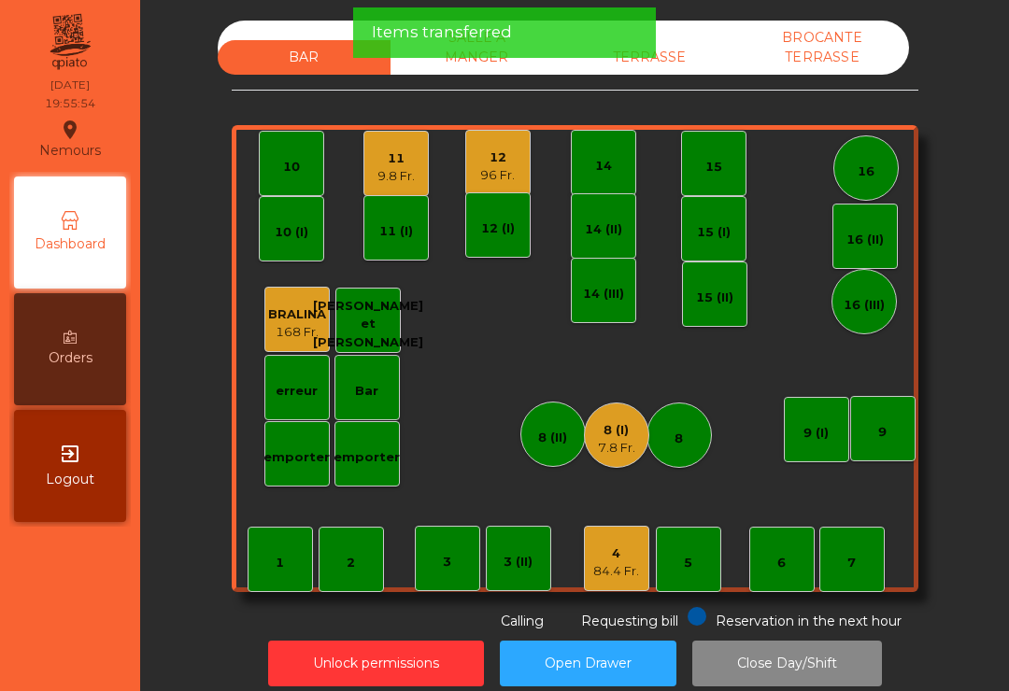
click at [615, 572] on div "84.4 Fr." at bounding box center [616, 571] width 46 height 19
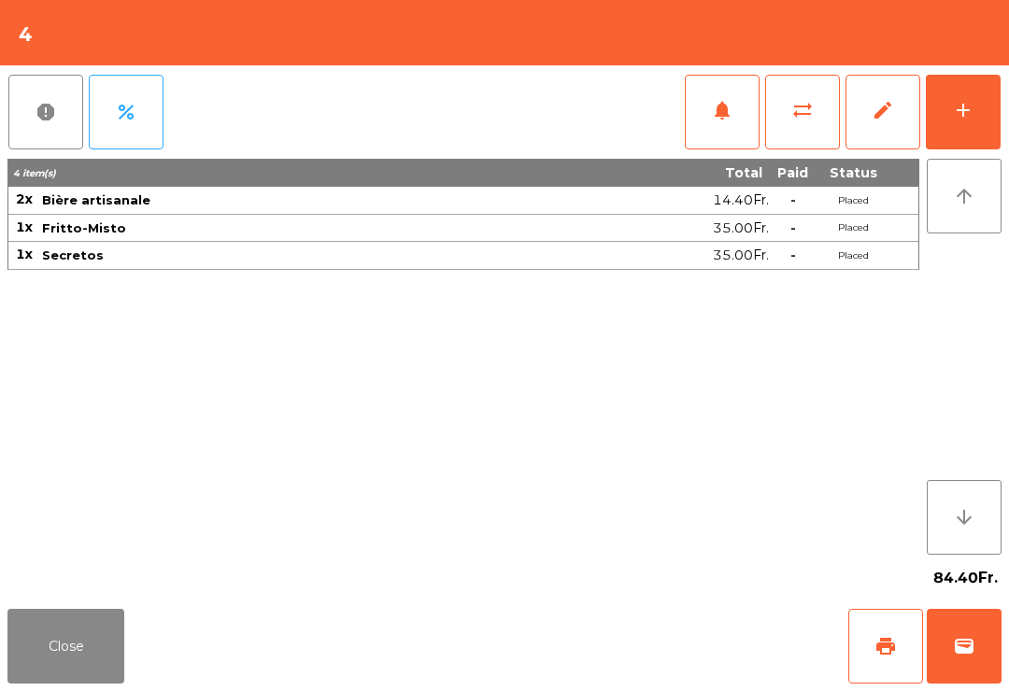
click at [870, 654] on button "print" at bounding box center [885, 646] width 75 height 75
